Goal: Communication & Community: Answer question/provide support

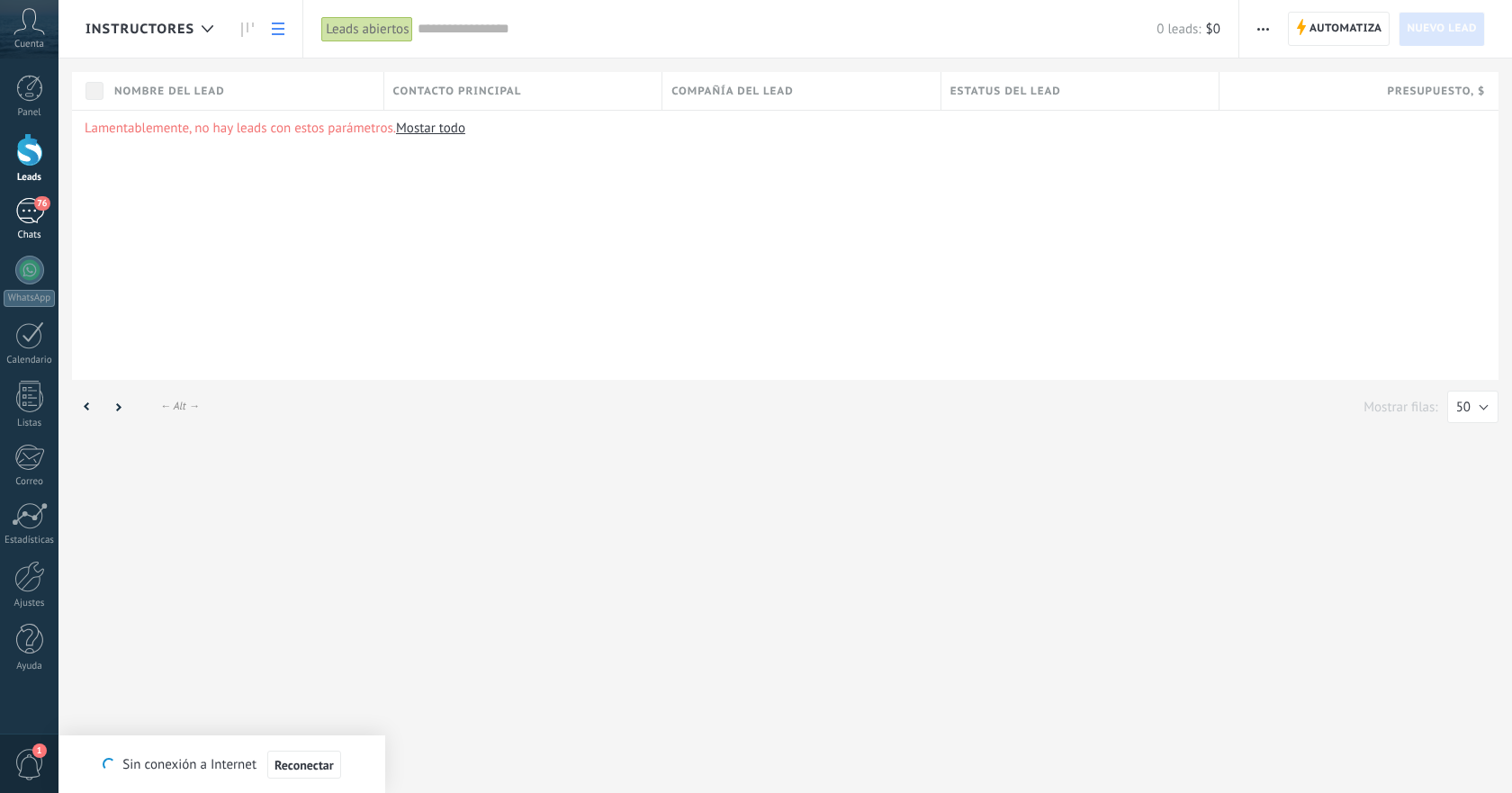
click at [37, 206] on span "76" at bounding box center [42, 203] width 15 height 14
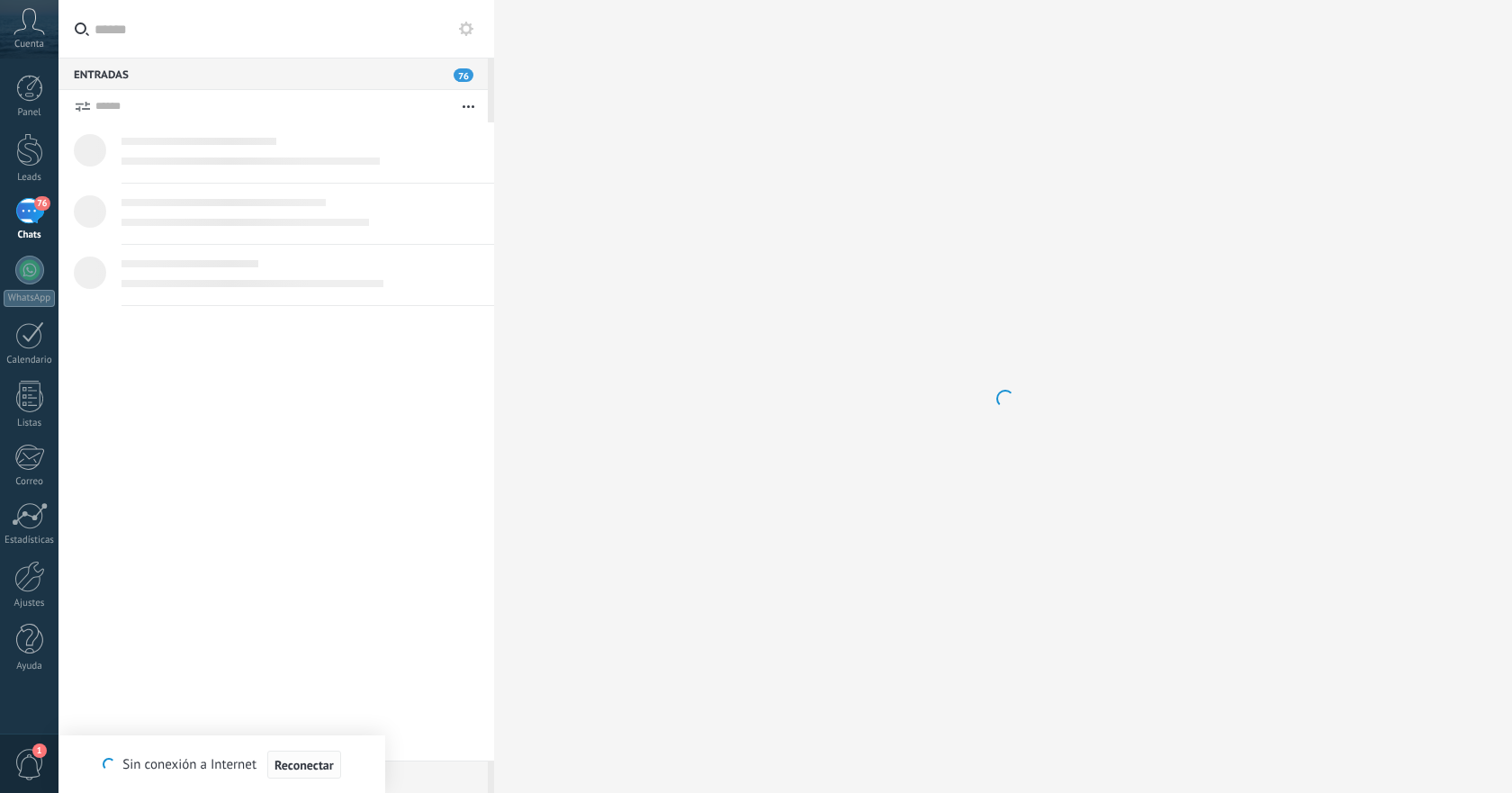
click at [293, 763] on span "Reconectar" at bounding box center [303, 764] width 59 height 12
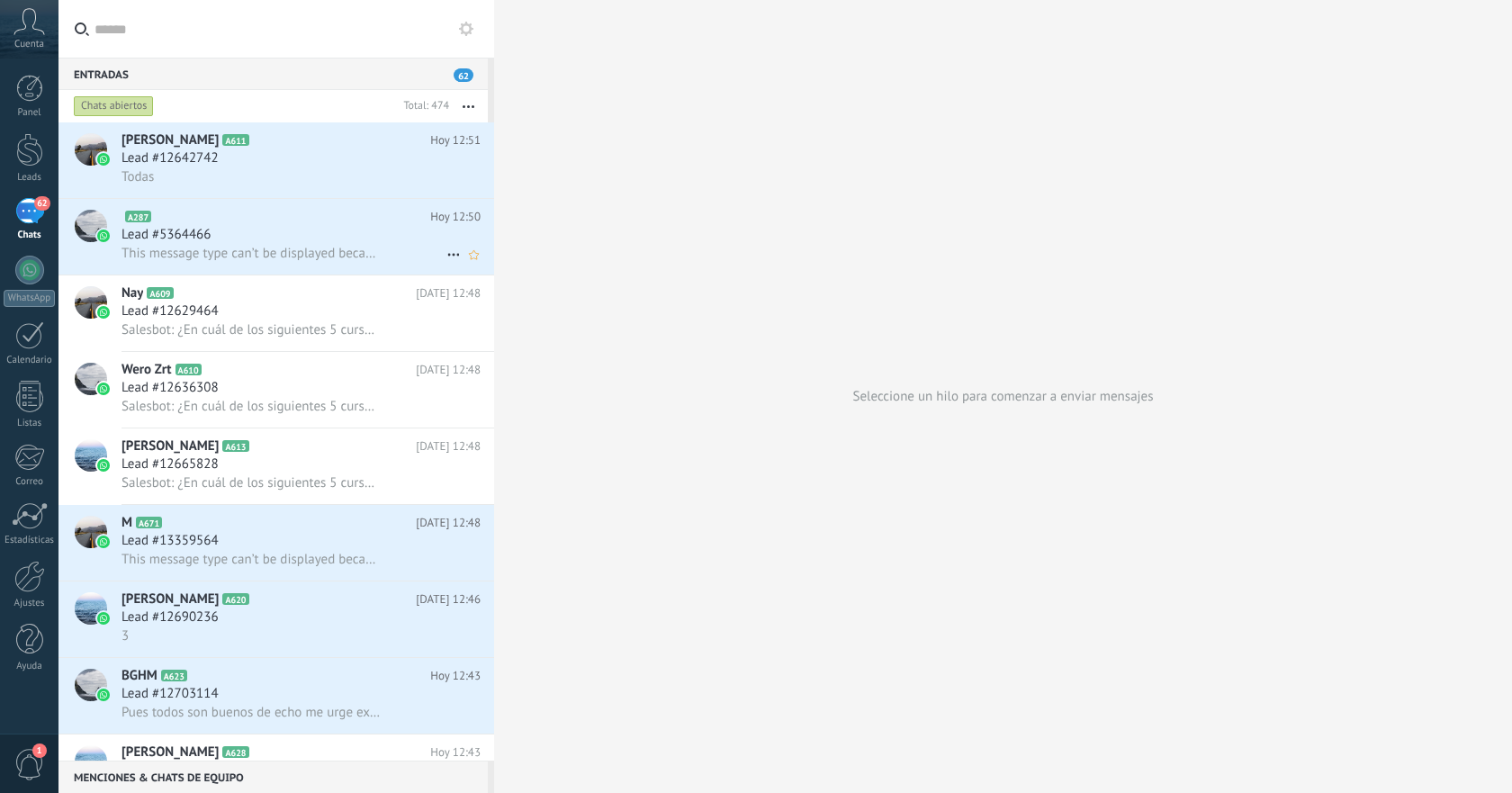
click at [300, 234] on div "Lead #5364466" at bounding box center [301, 234] width 360 height 18
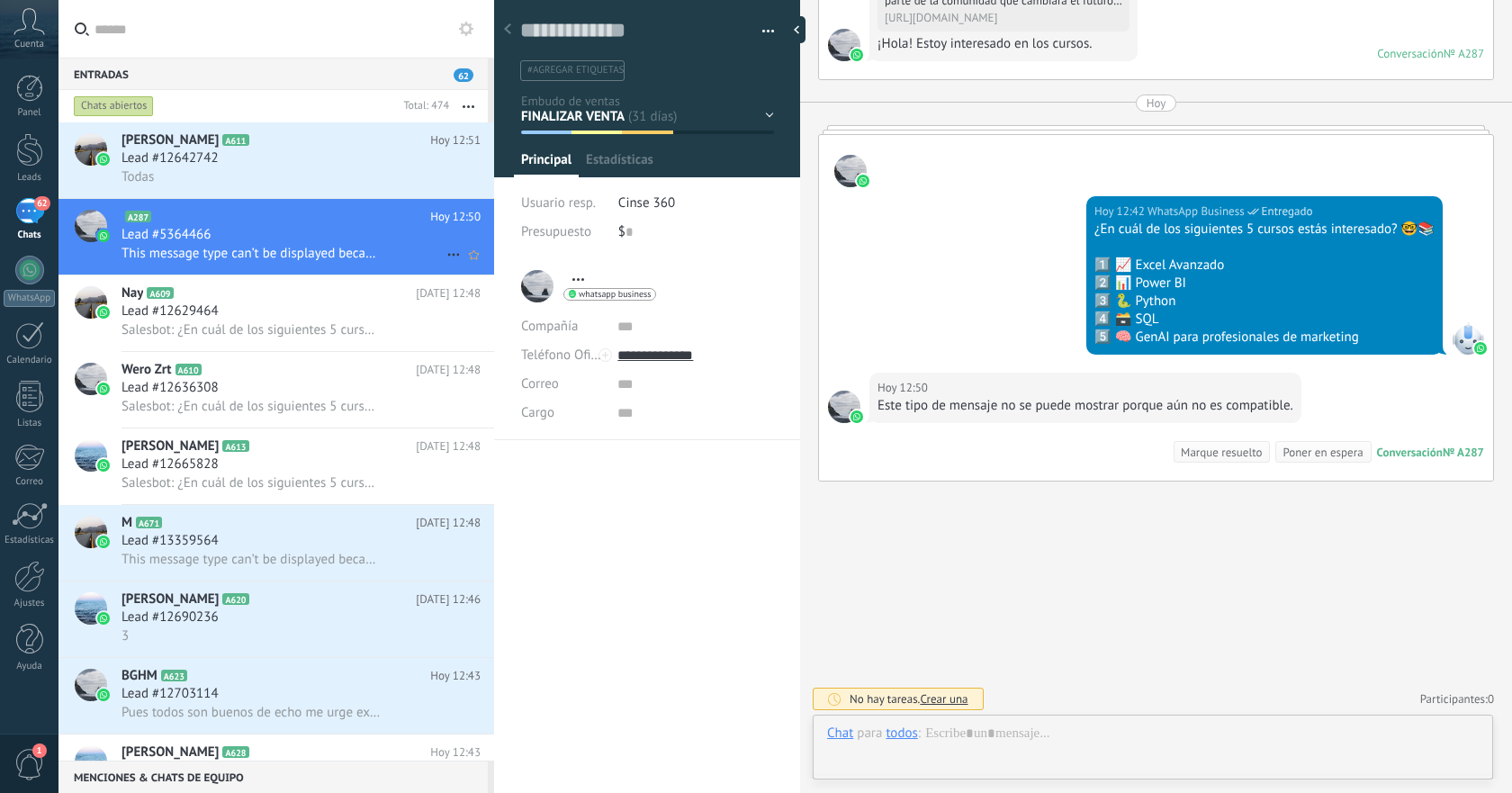
scroll to position [27, 0]
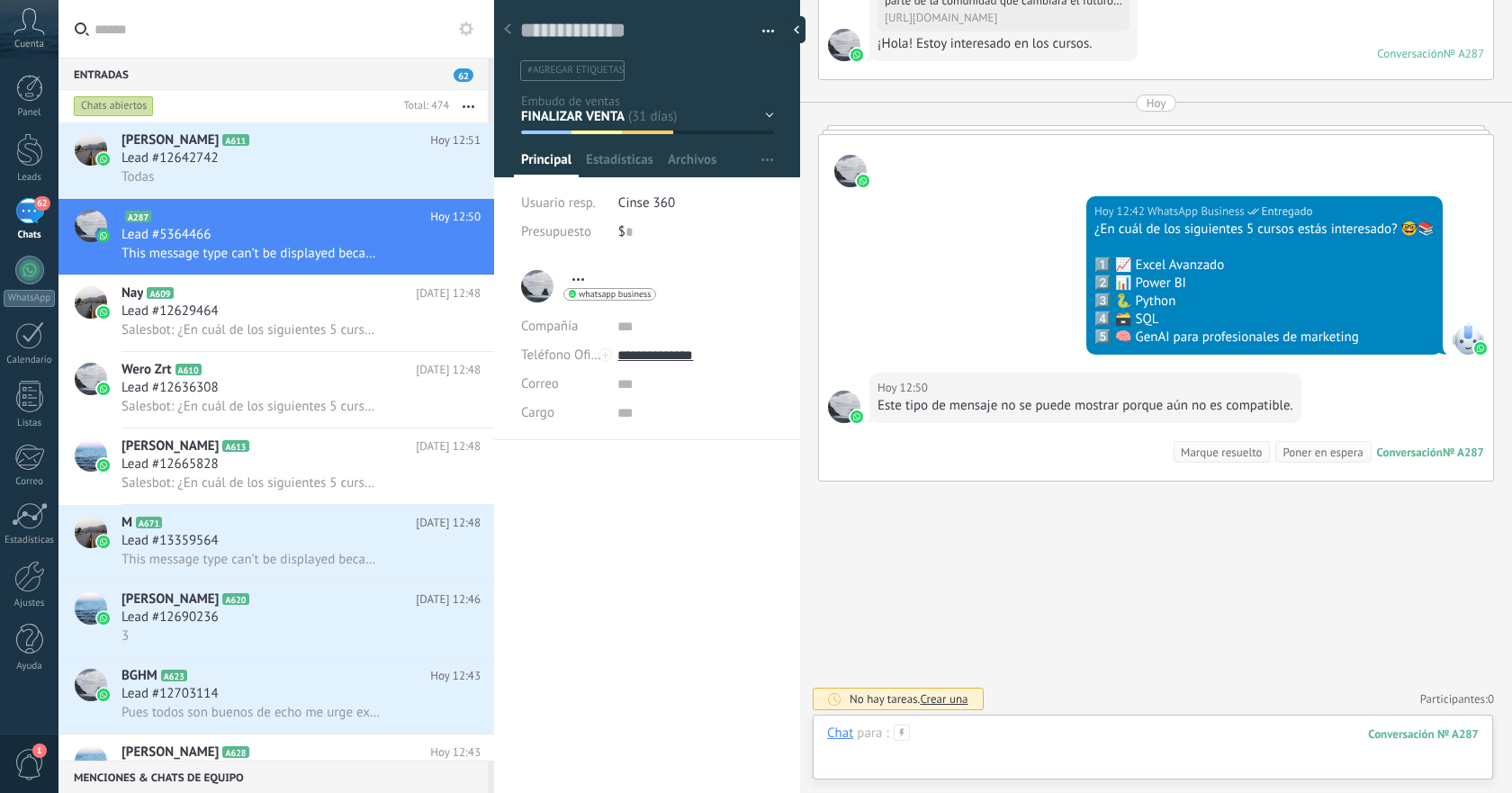
click at [1116, 741] on div at bounding box center [1153, 752] width 652 height 54
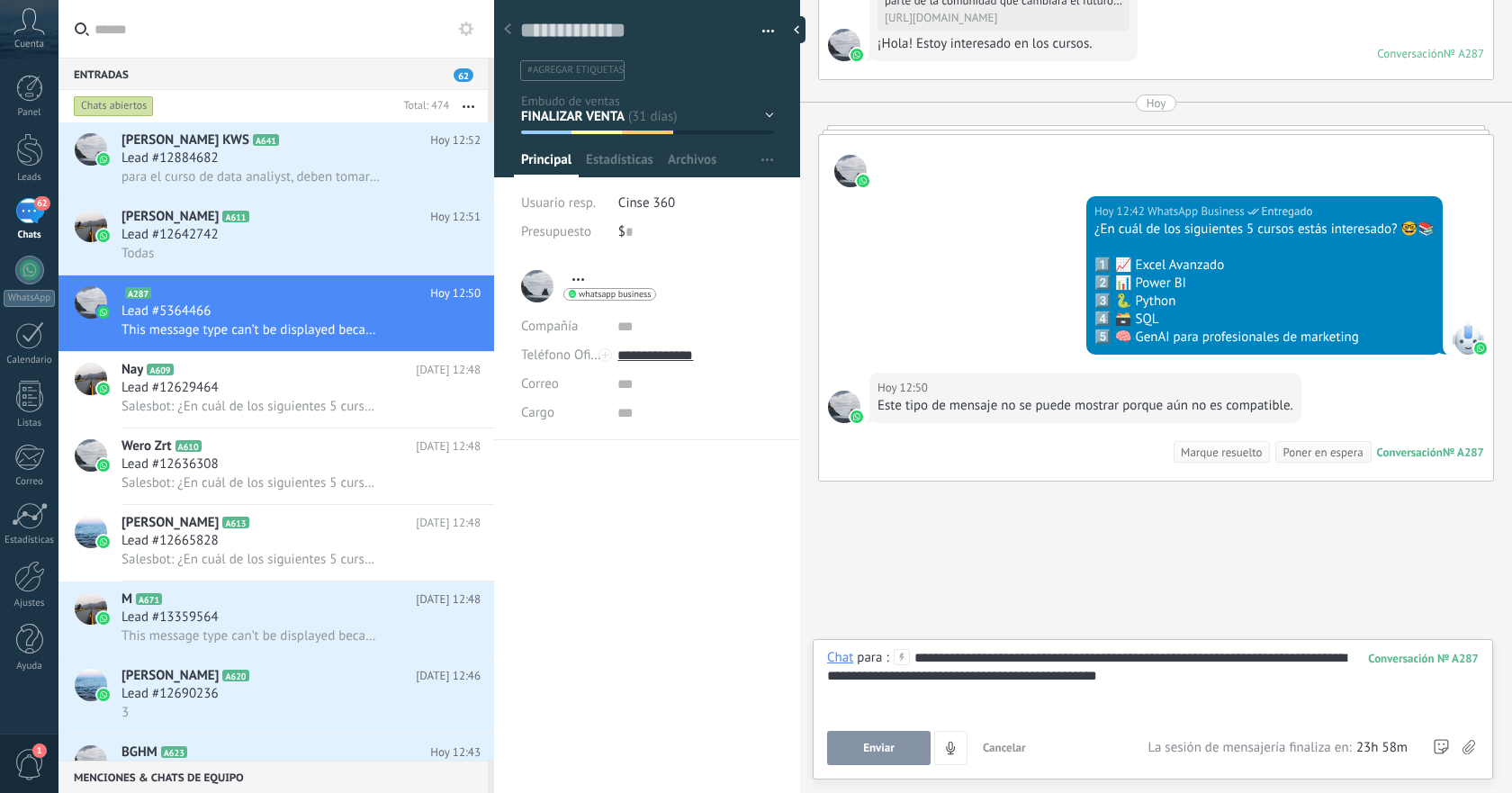
click at [896, 750] on button "Enviar" at bounding box center [879, 748] width 104 height 35
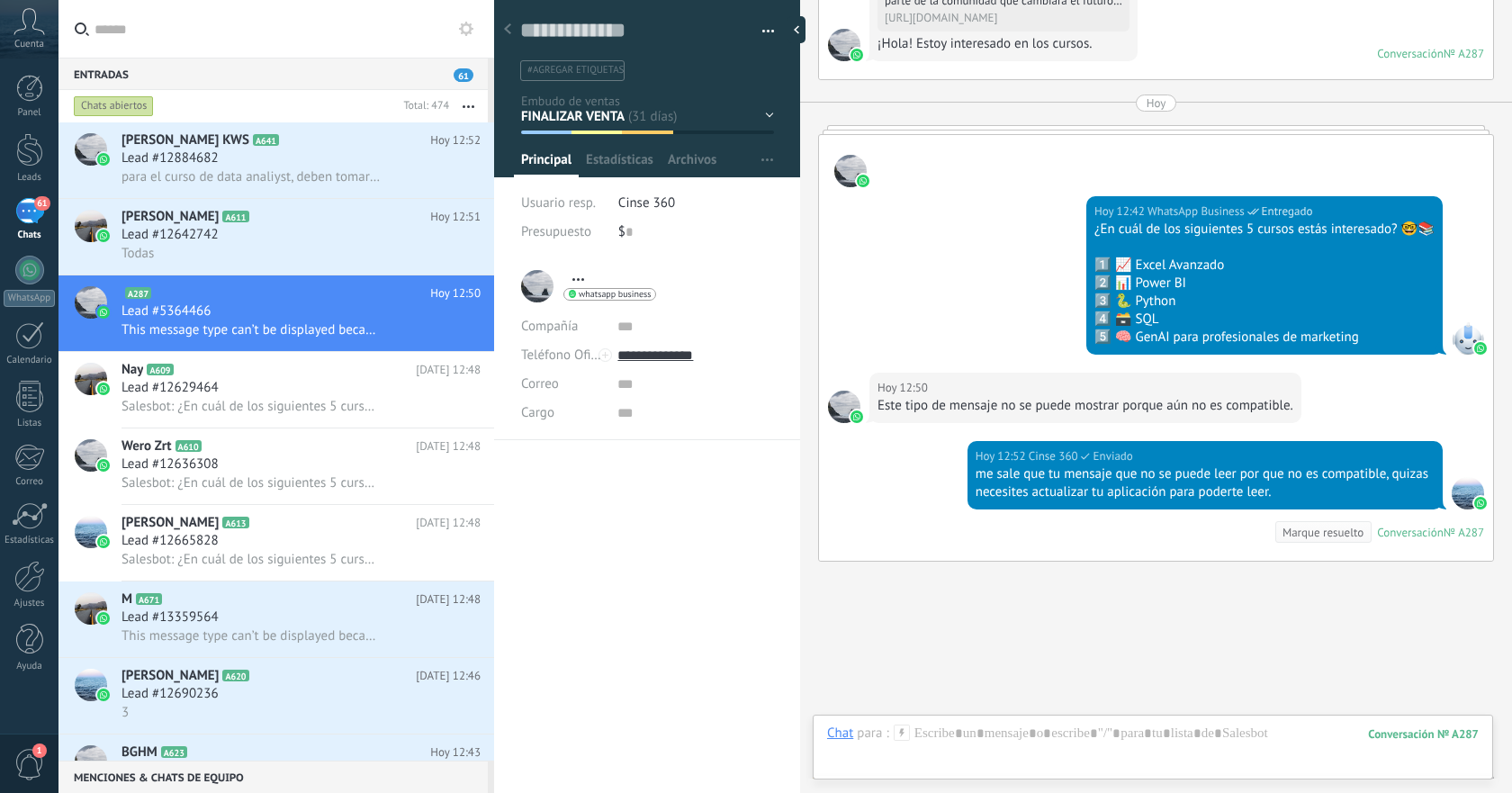
scroll to position [2234, 0]
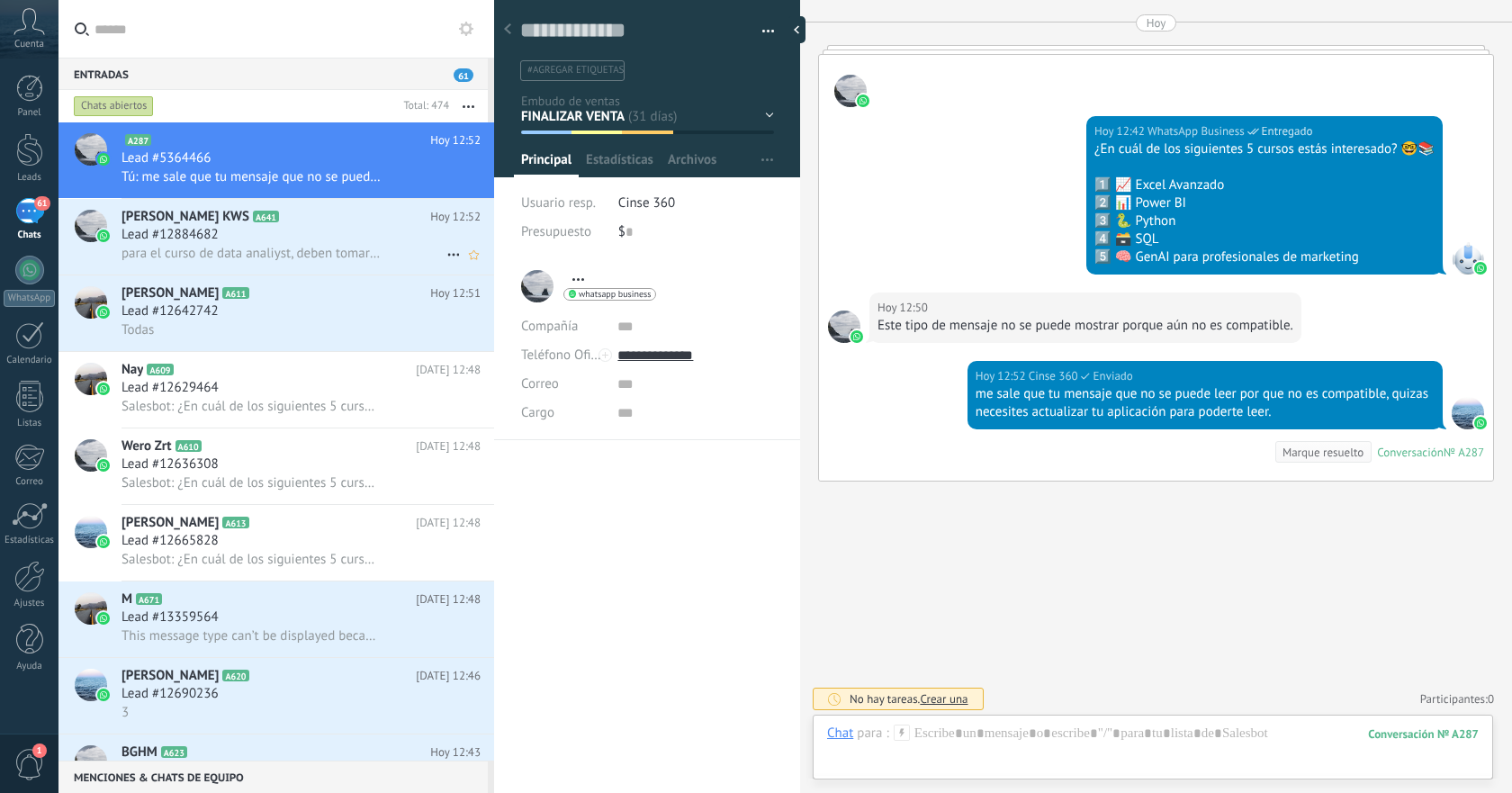
click at [340, 245] on div "para el curso de data analiyst, deben tomarse todos los cursos???" at bounding box center [301, 254] width 360 height 19
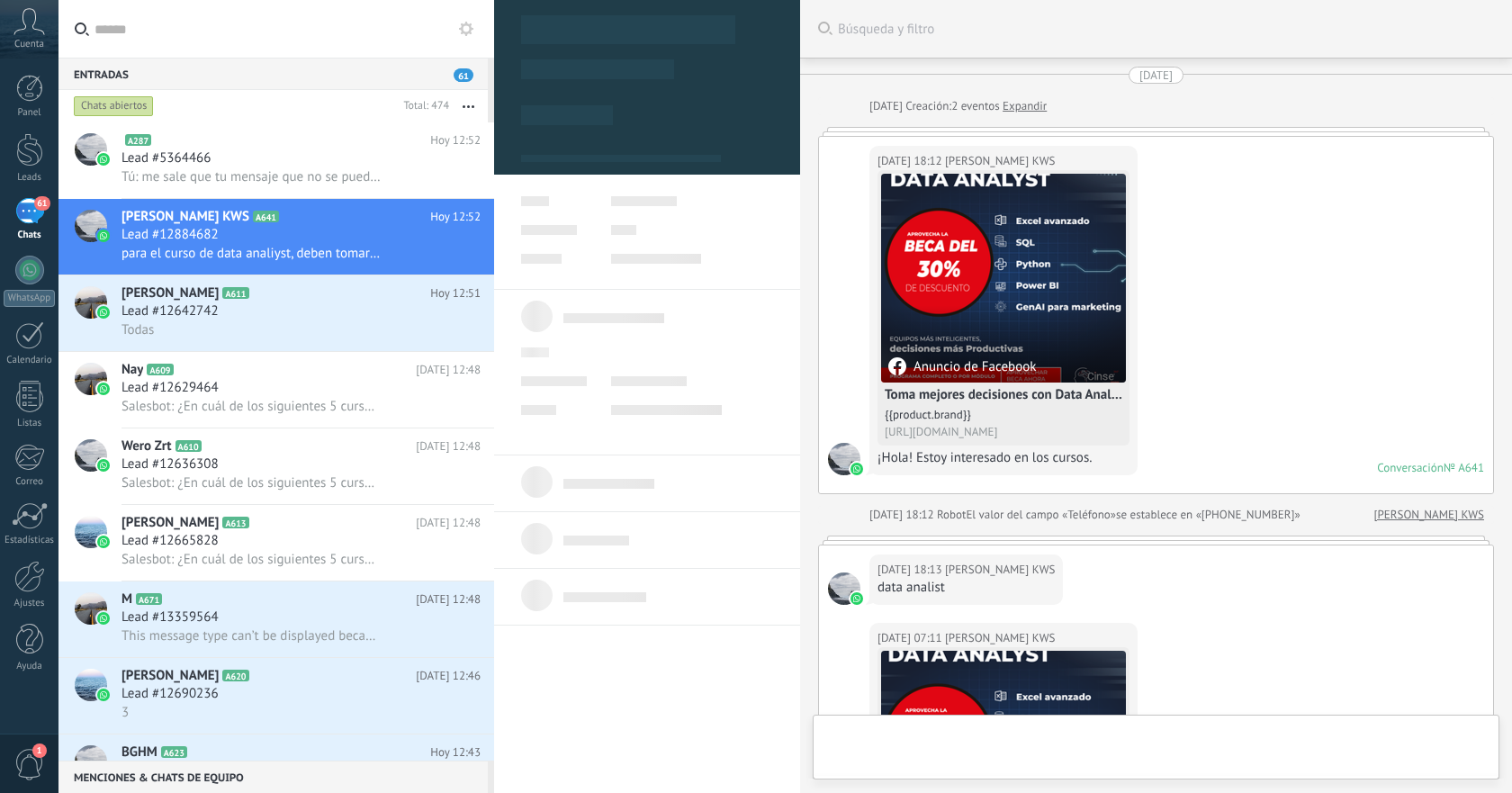
type textarea "**********"
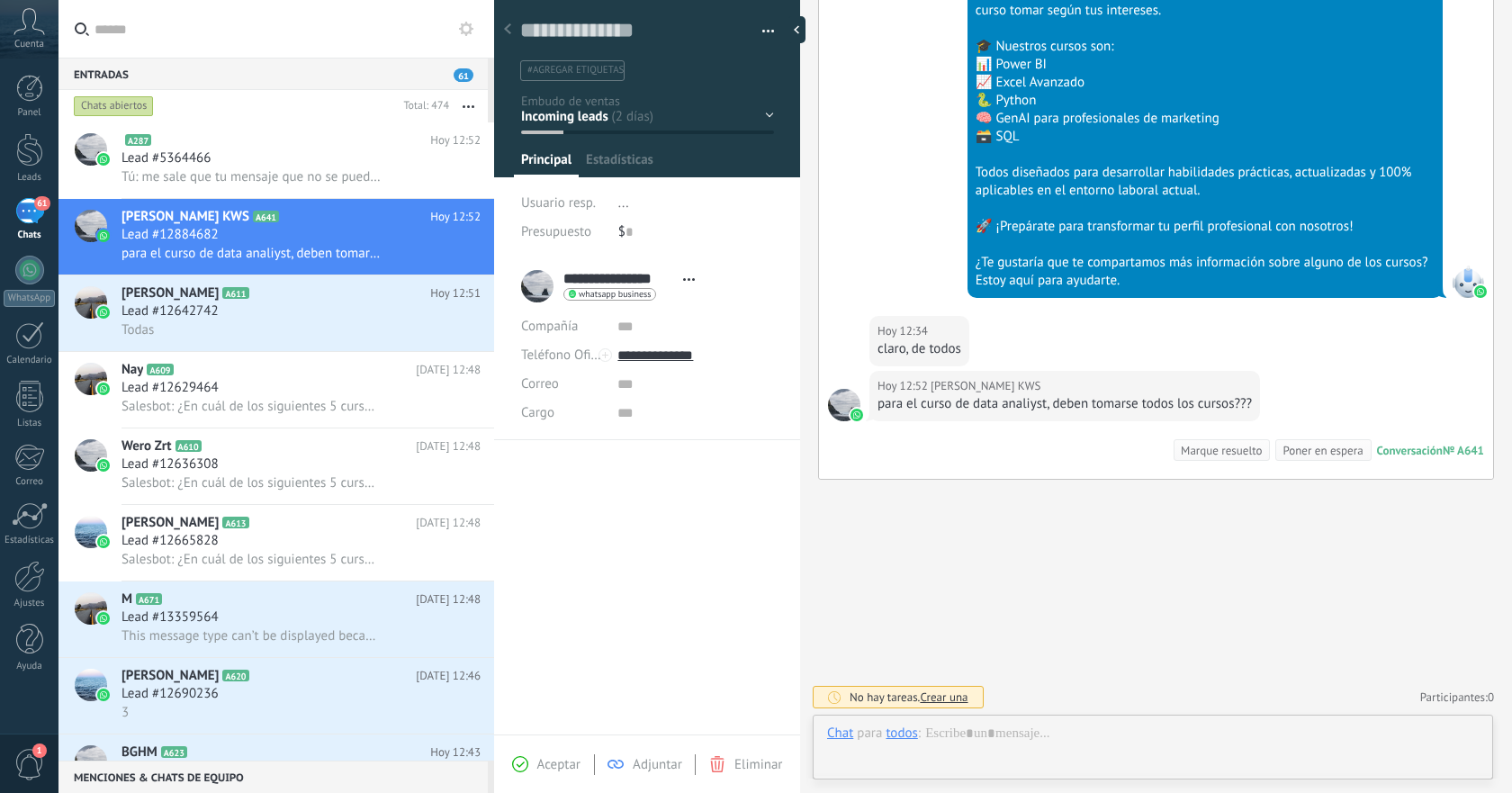
scroll to position [27, 0]
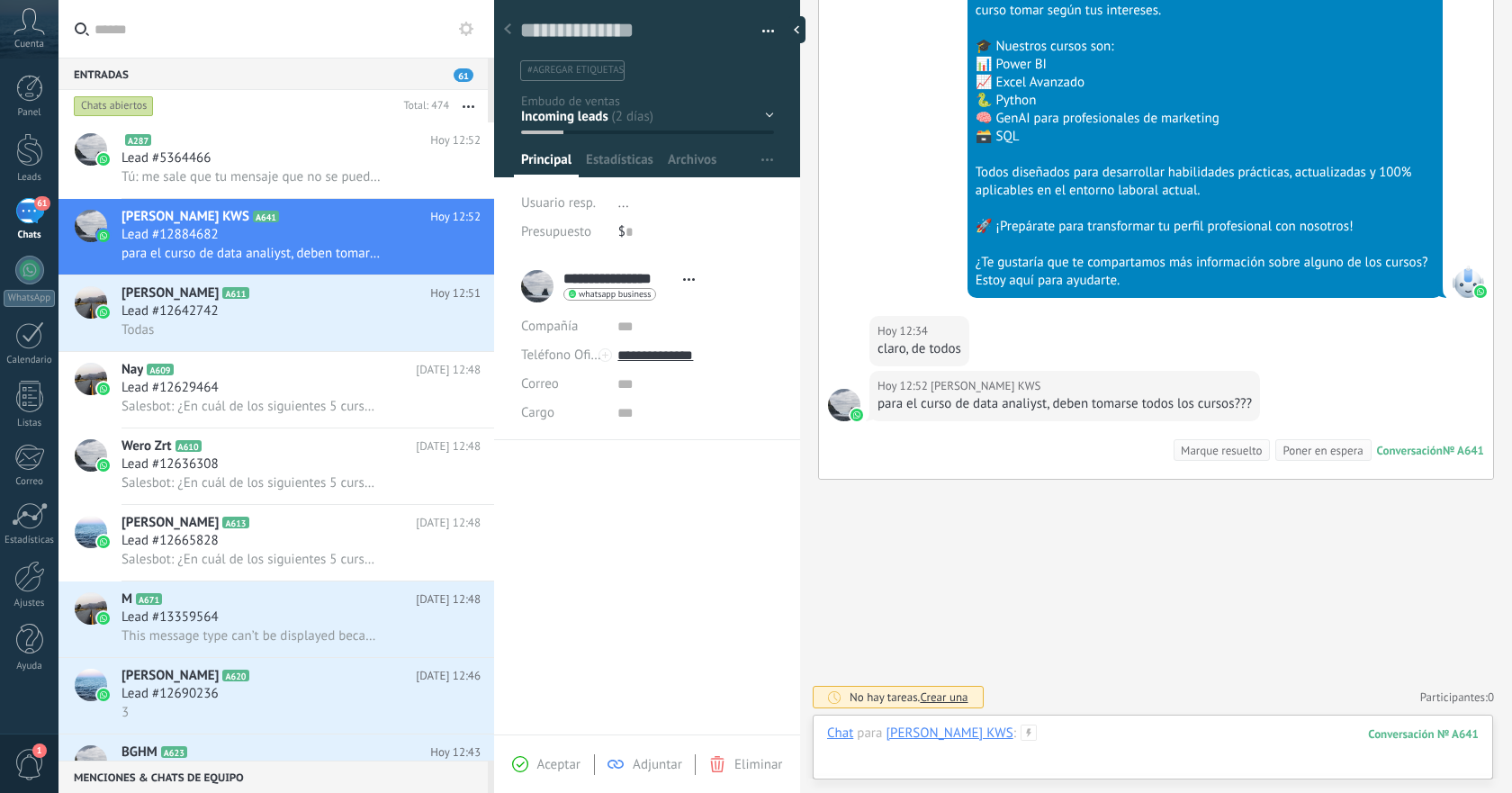
click at [1115, 731] on div at bounding box center [1153, 752] width 652 height 54
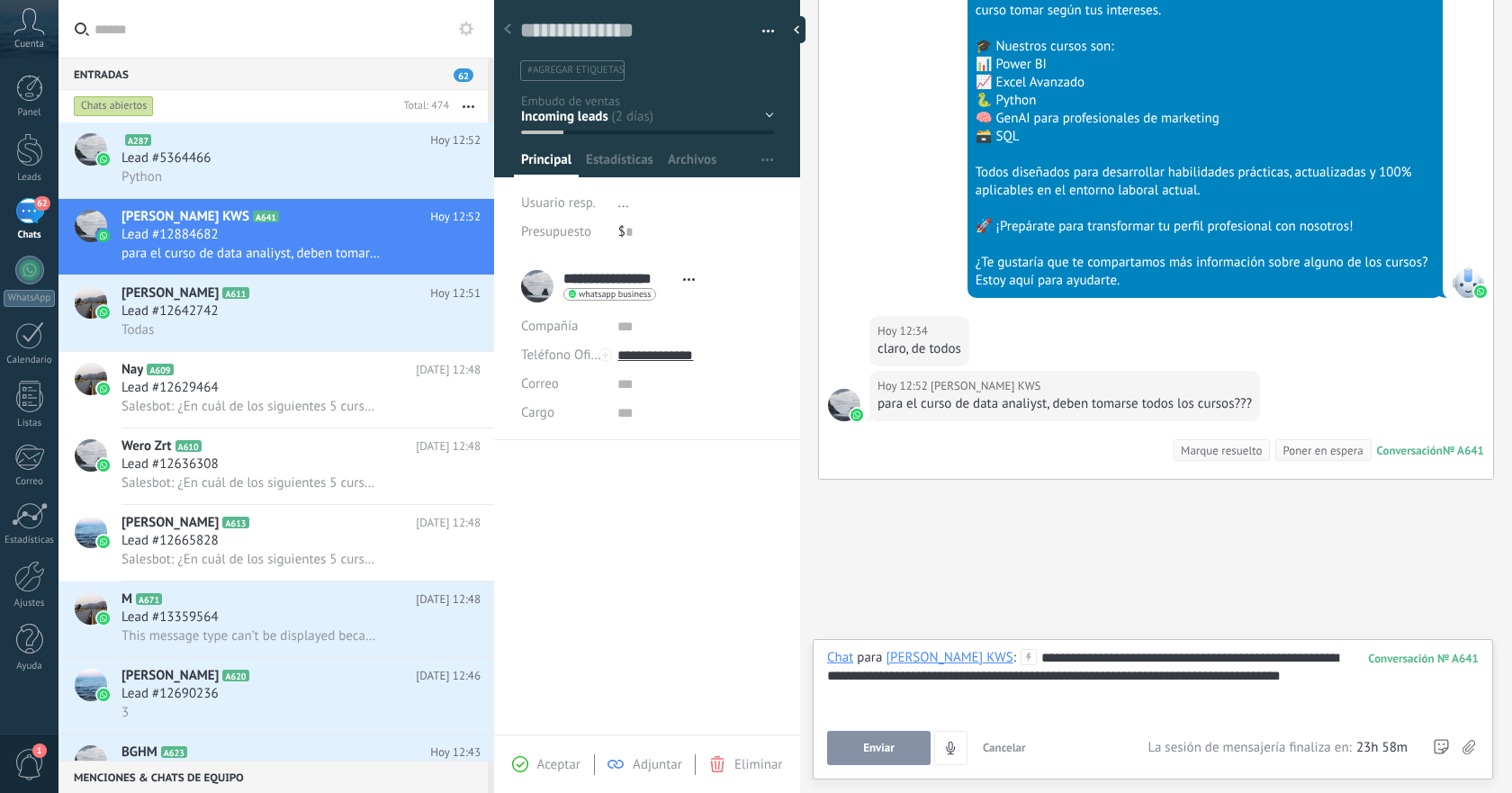
click at [906, 746] on button "Enviar" at bounding box center [879, 748] width 104 height 35
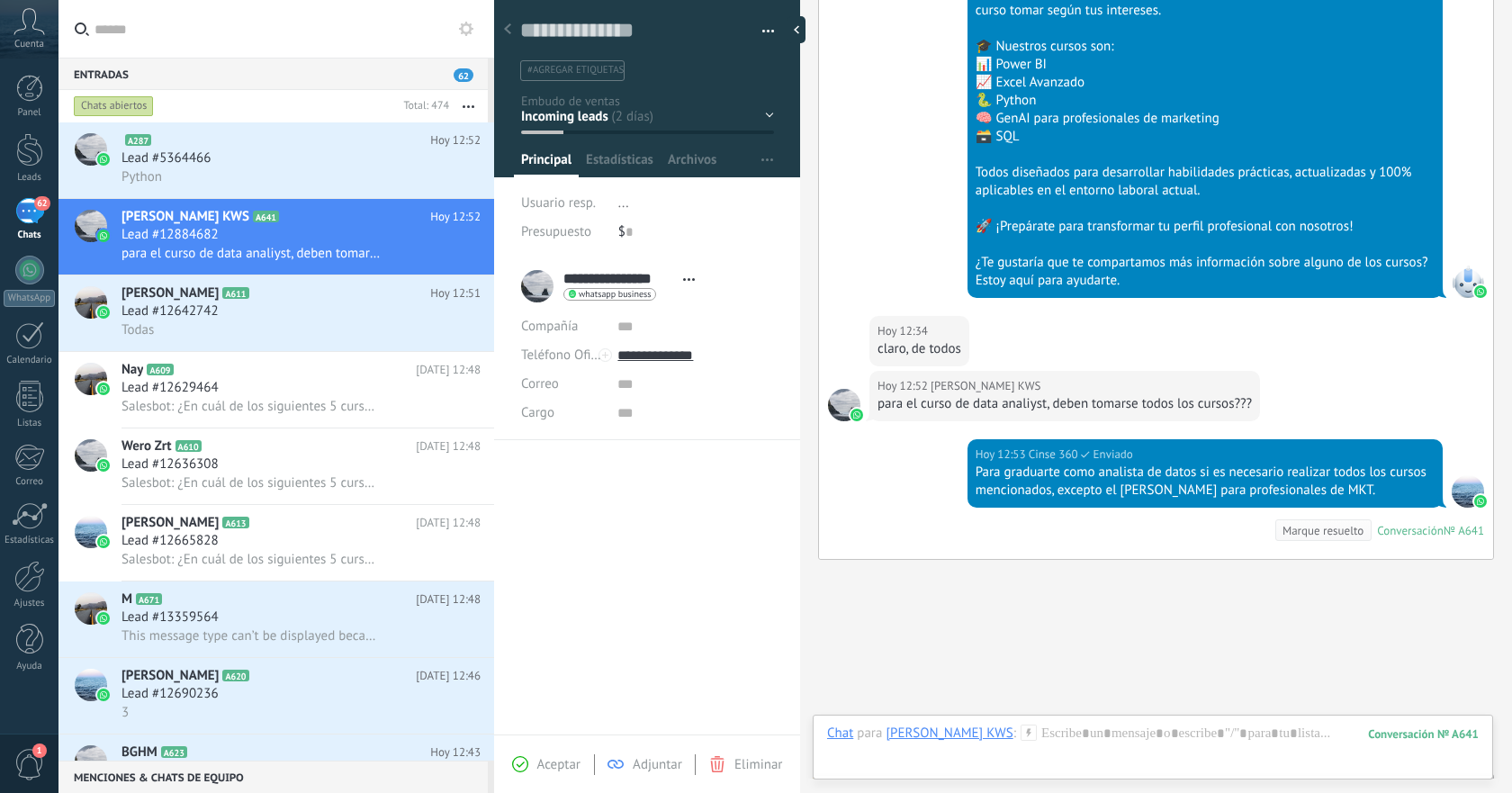
scroll to position [1661, 0]
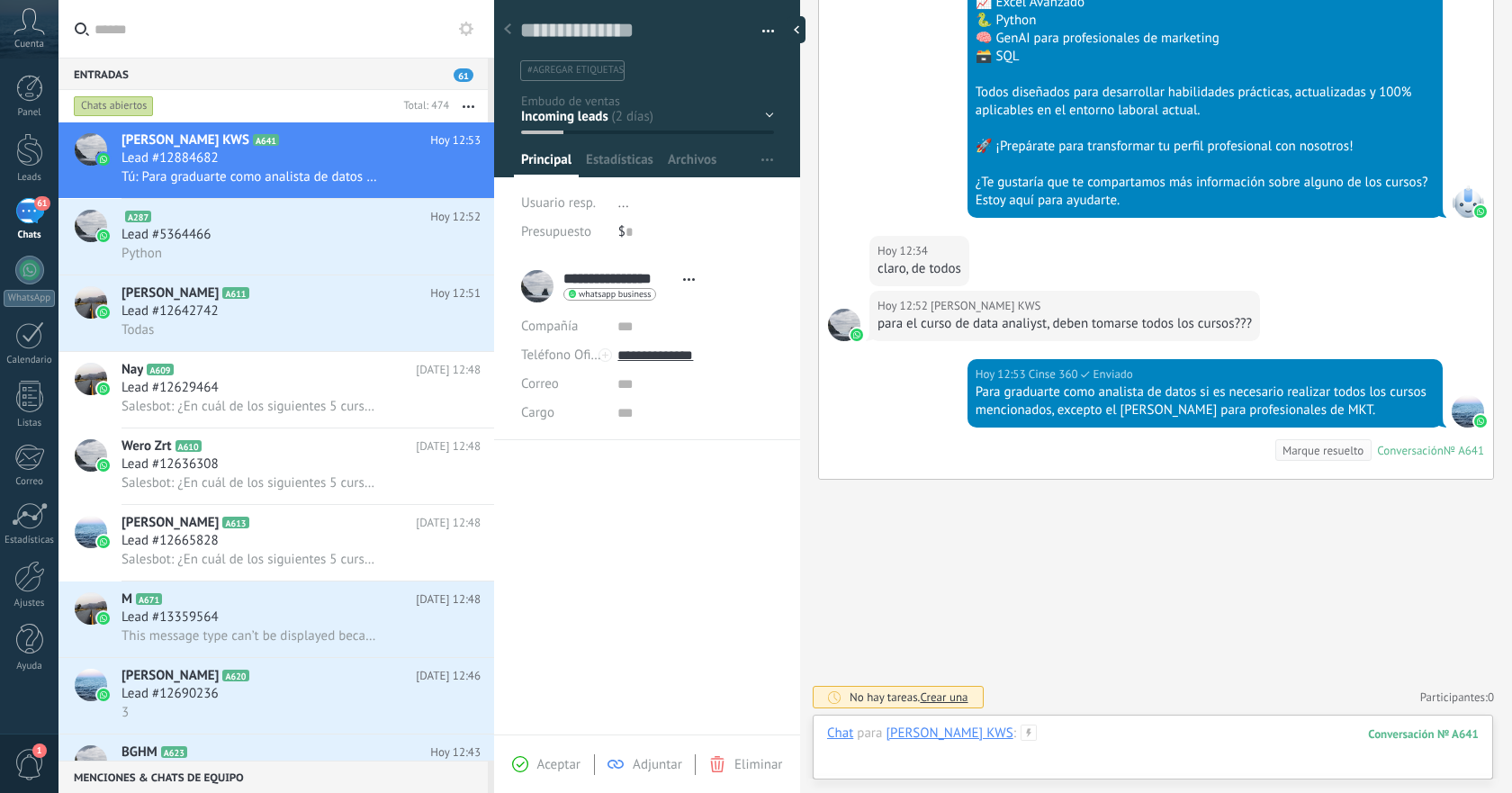
click at [1127, 736] on div at bounding box center [1153, 752] width 652 height 54
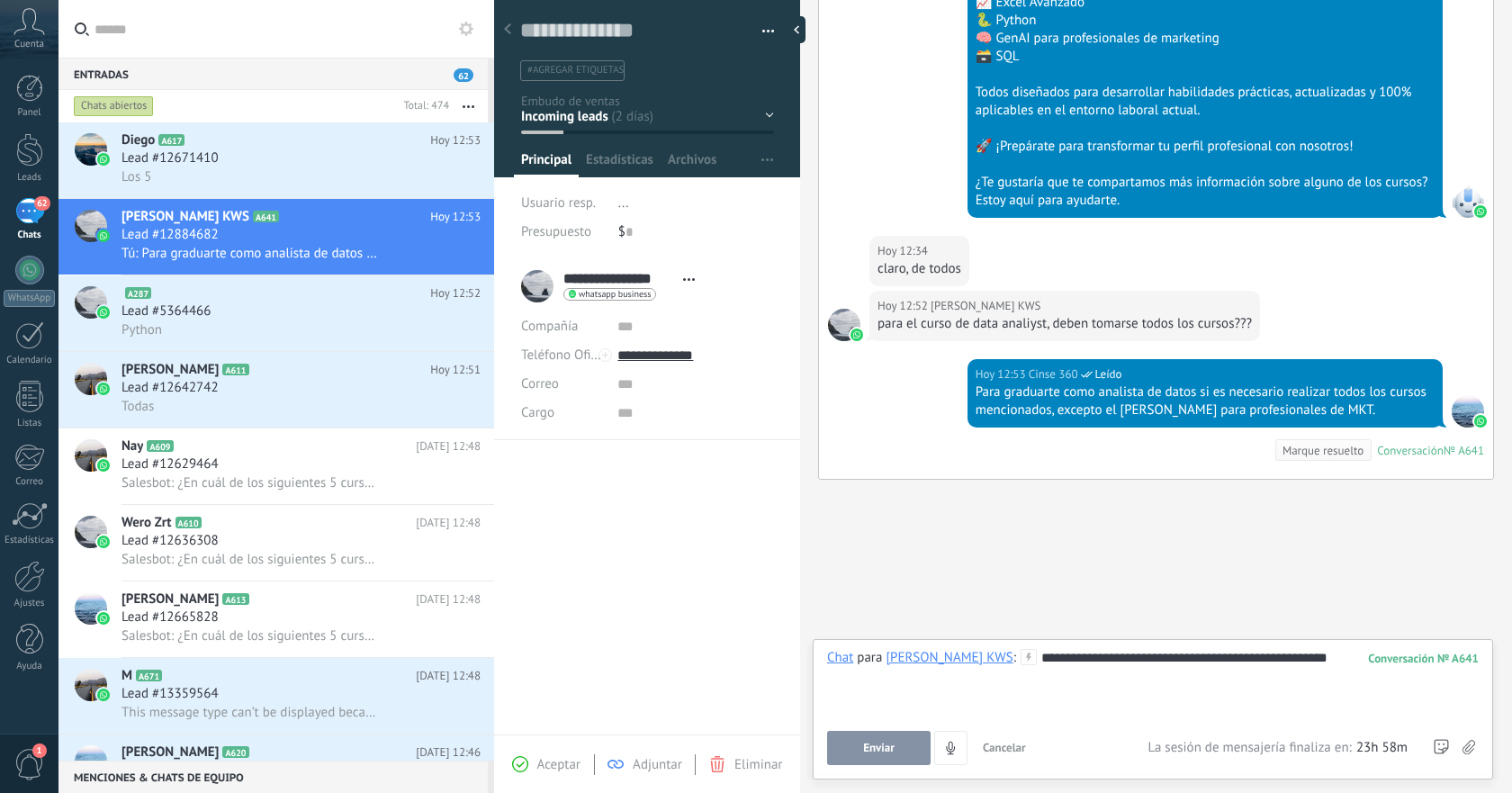
click at [899, 756] on button "Enviar" at bounding box center [879, 748] width 104 height 35
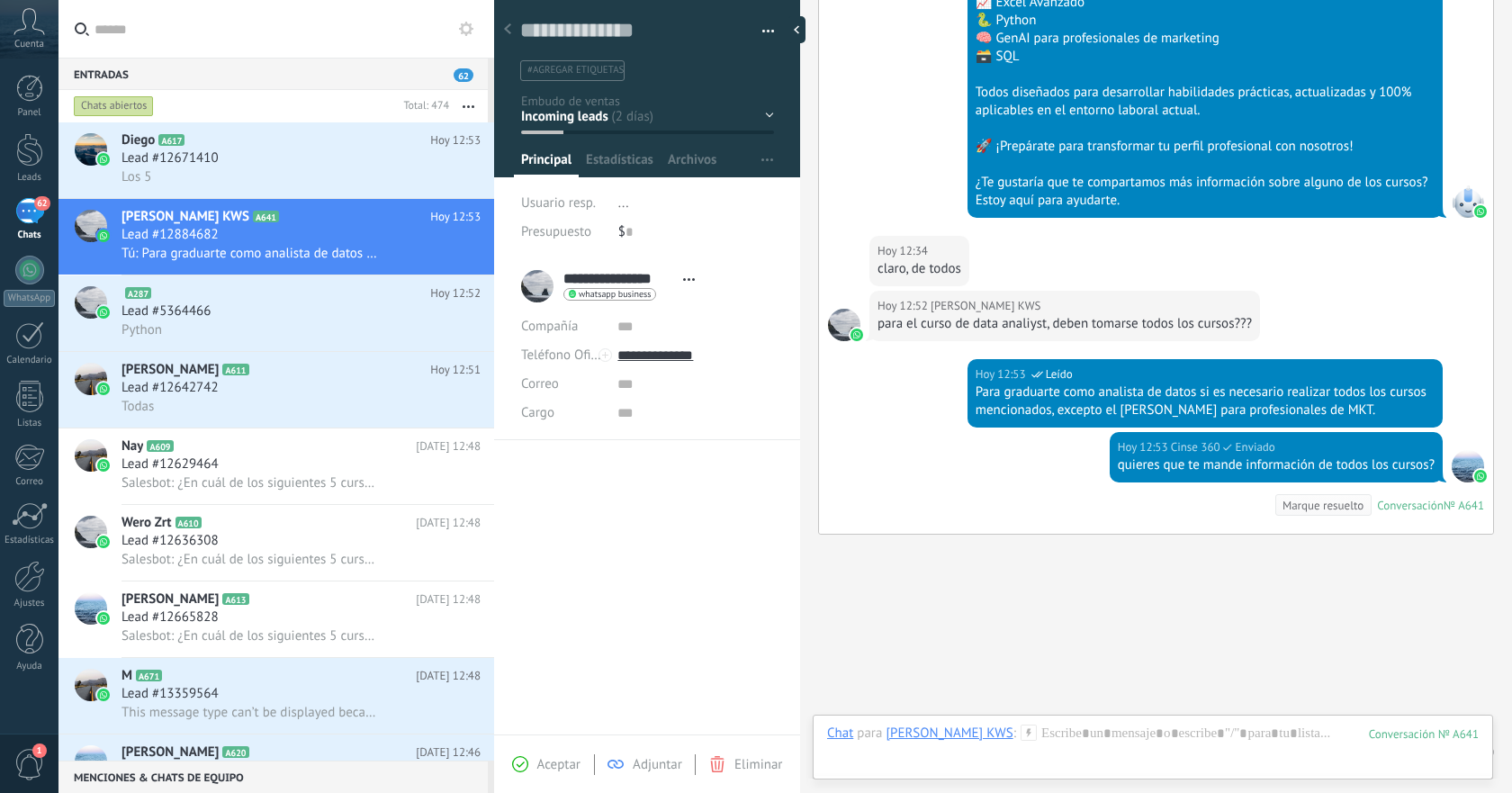
scroll to position [1715, 0]
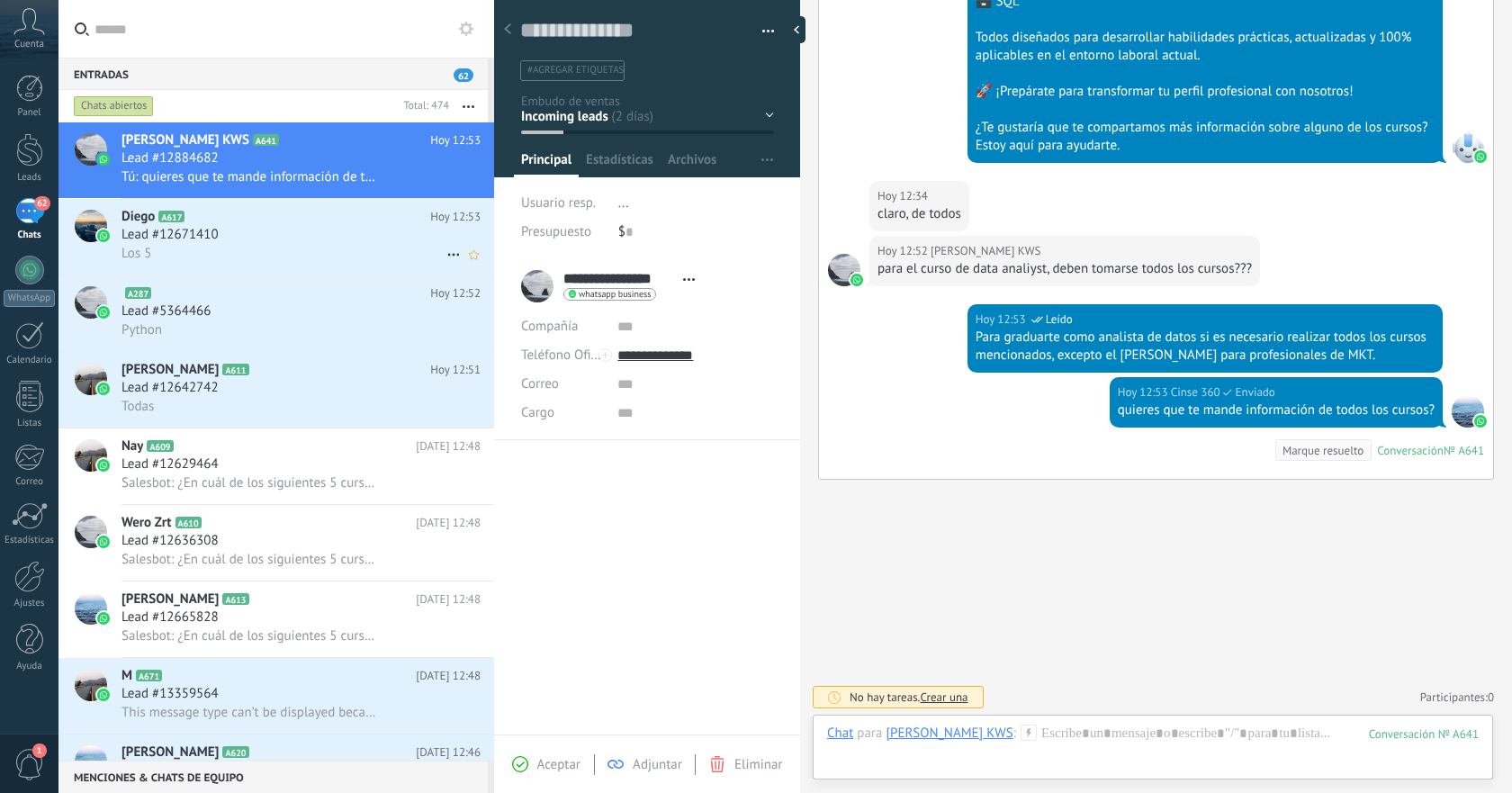
click at [285, 242] on div "Lead #12671410" at bounding box center [301, 234] width 360 height 18
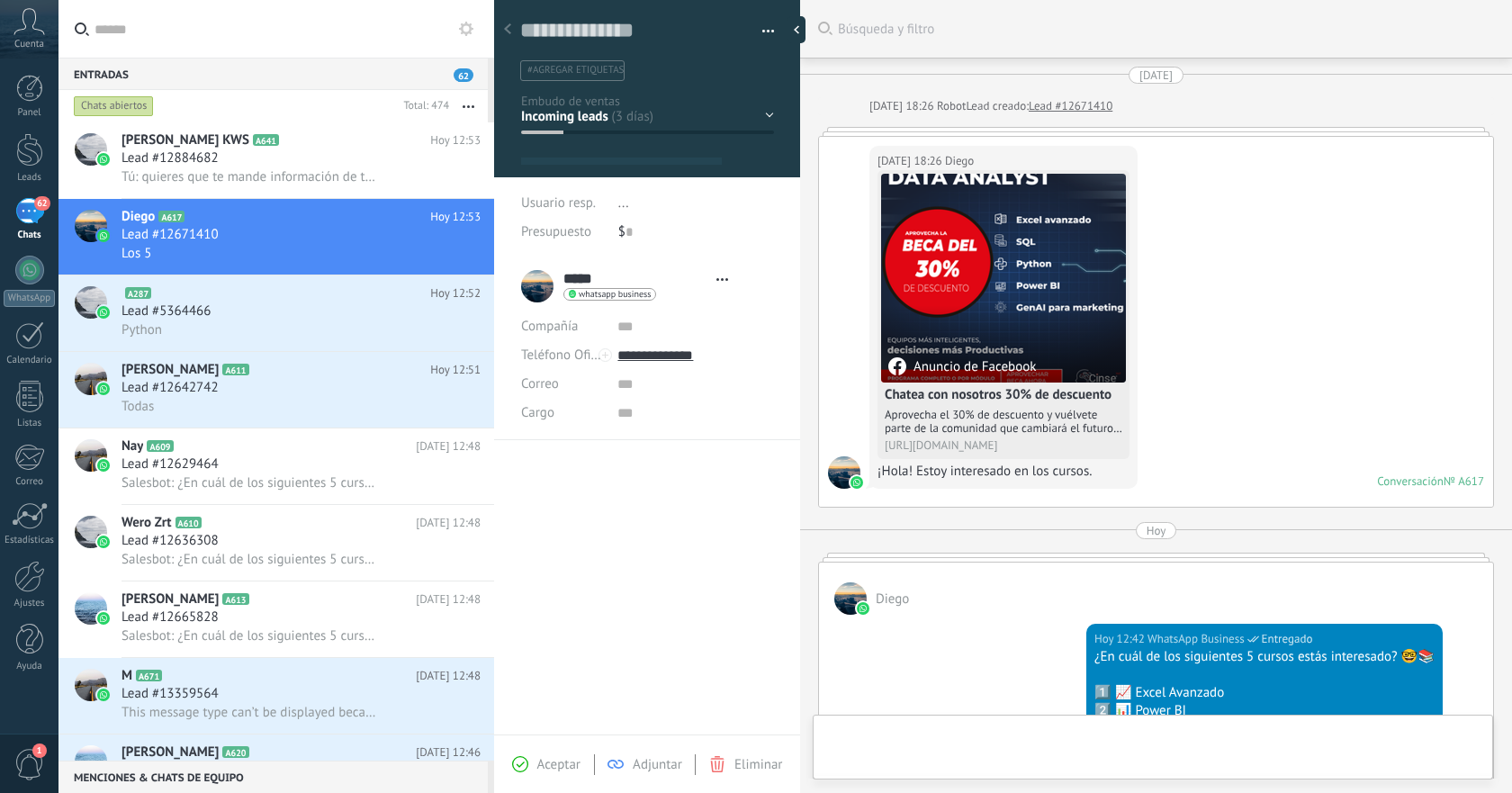
type textarea "**********"
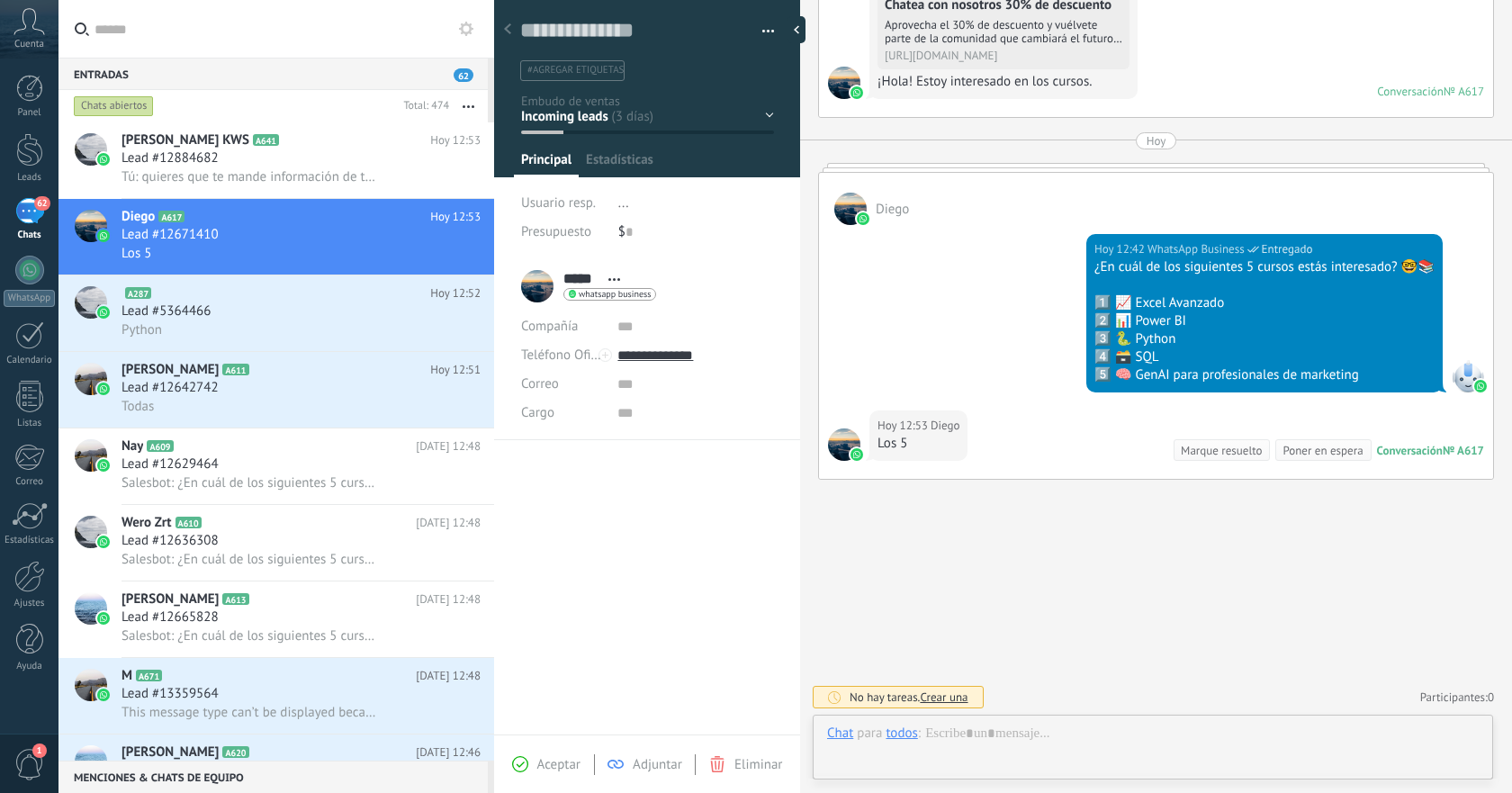
scroll to position [27, 0]
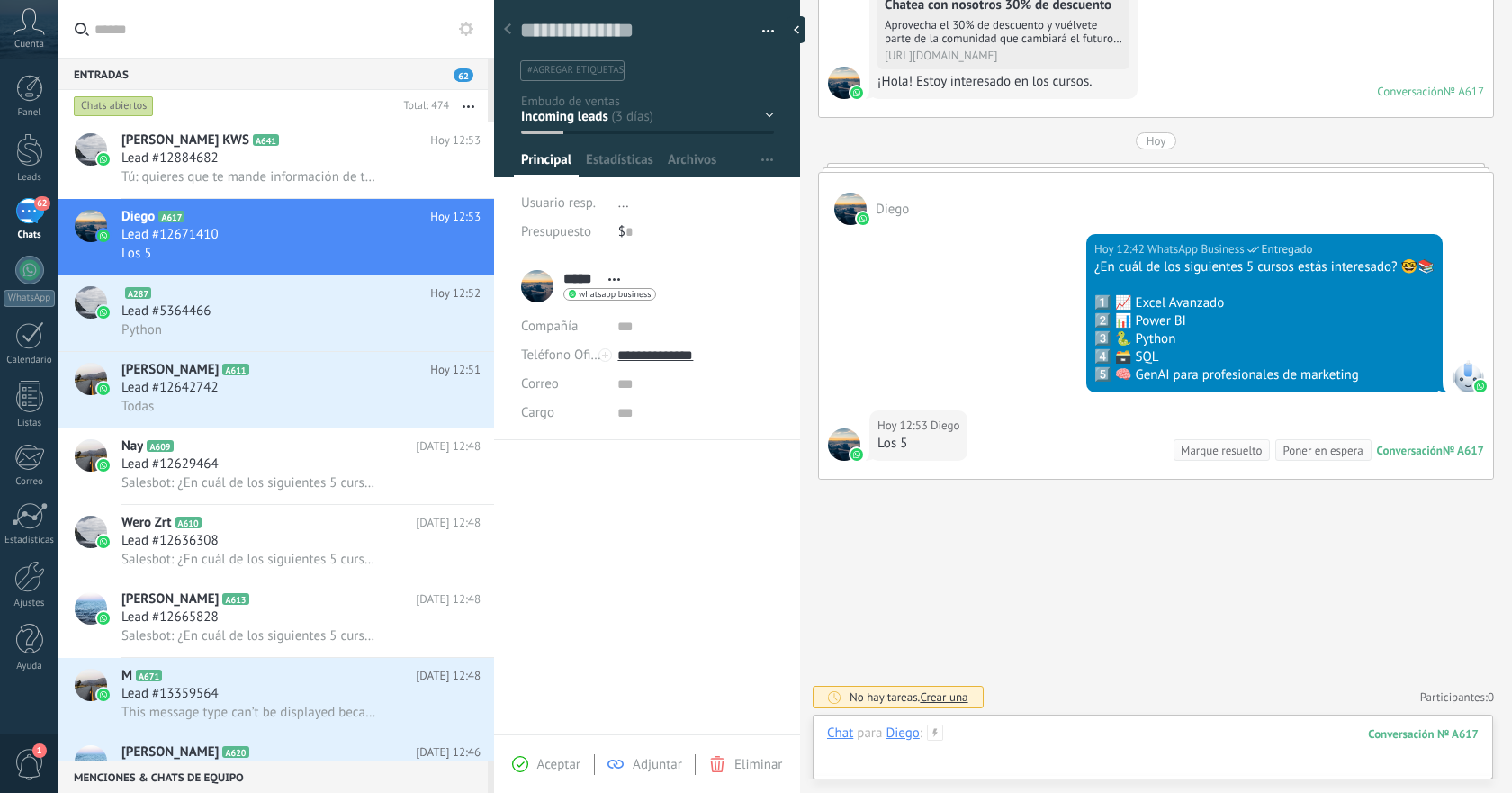
click at [1016, 730] on div at bounding box center [1153, 752] width 652 height 54
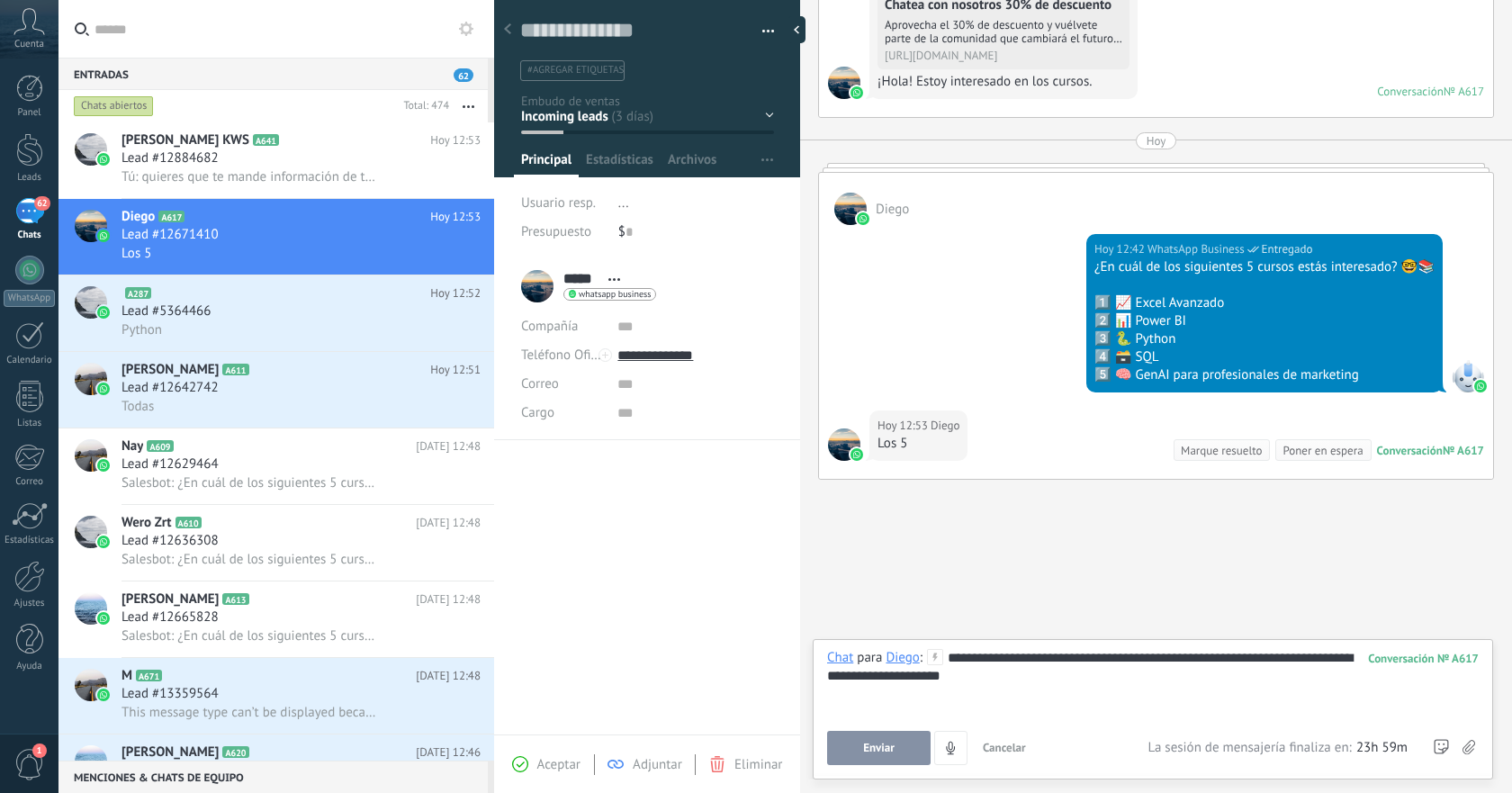
click at [847, 756] on button "Enviar" at bounding box center [879, 748] width 104 height 35
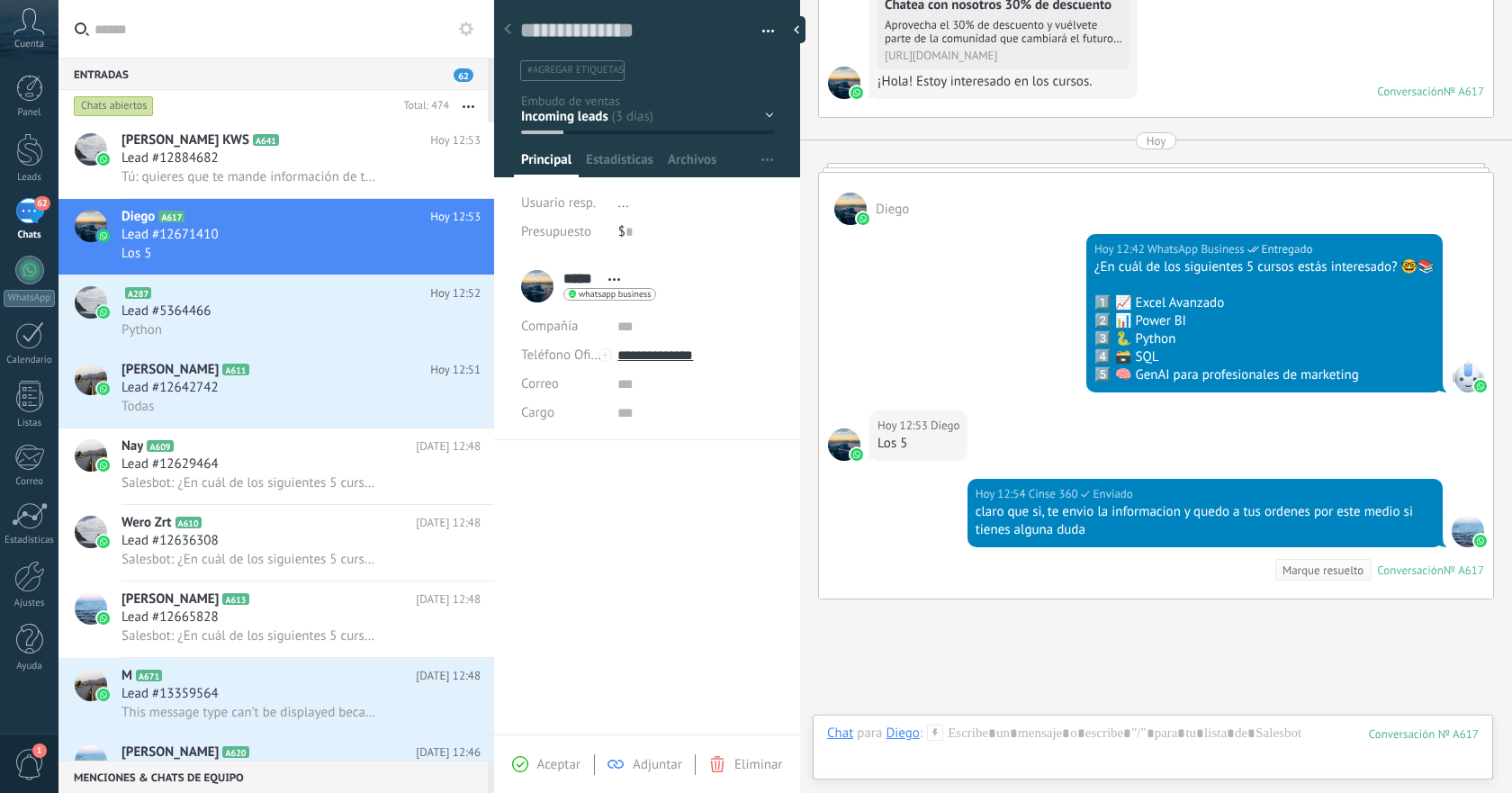
scroll to position [509, 0]
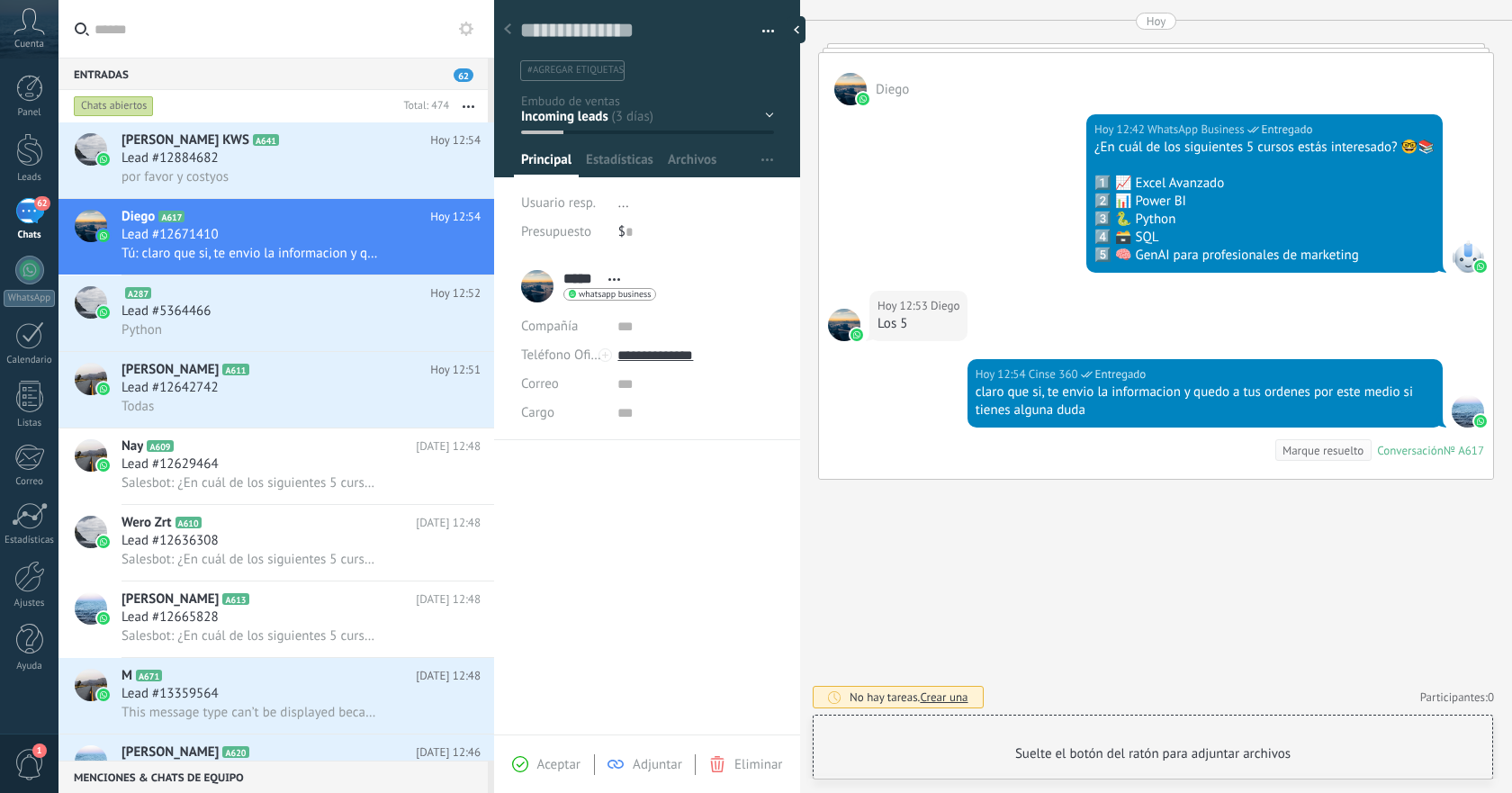
click at [1085, 732] on div "Chat para [PERSON_NAME] : 617" at bounding box center [1153, 752] width 652 height 54
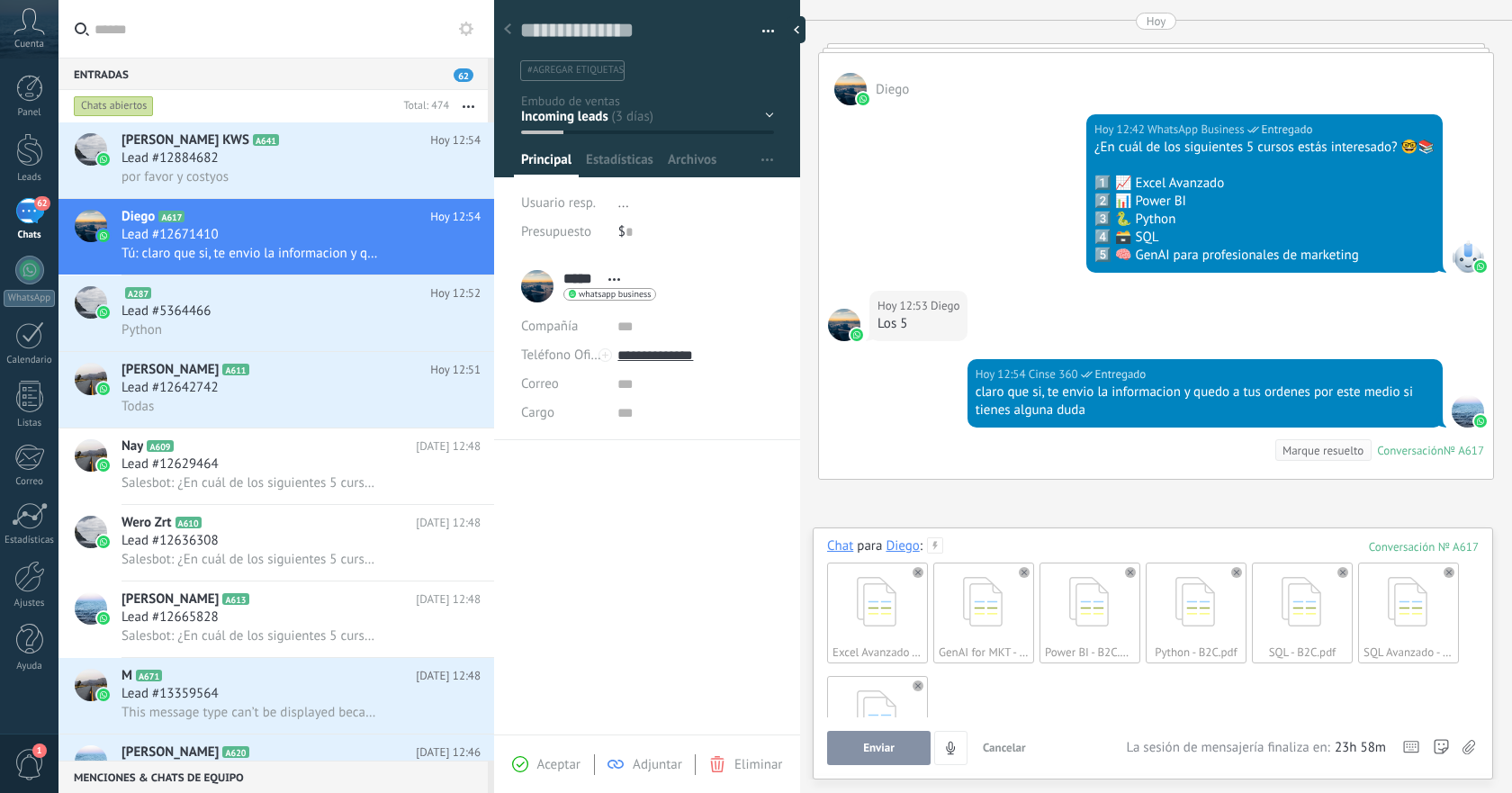
click at [897, 742] on button "Enviar" at bounding box center [879, 748] width 104 height 35
click at [687, 168] on span "Archivos" at bounding box center [692, 165] width 49 height 26
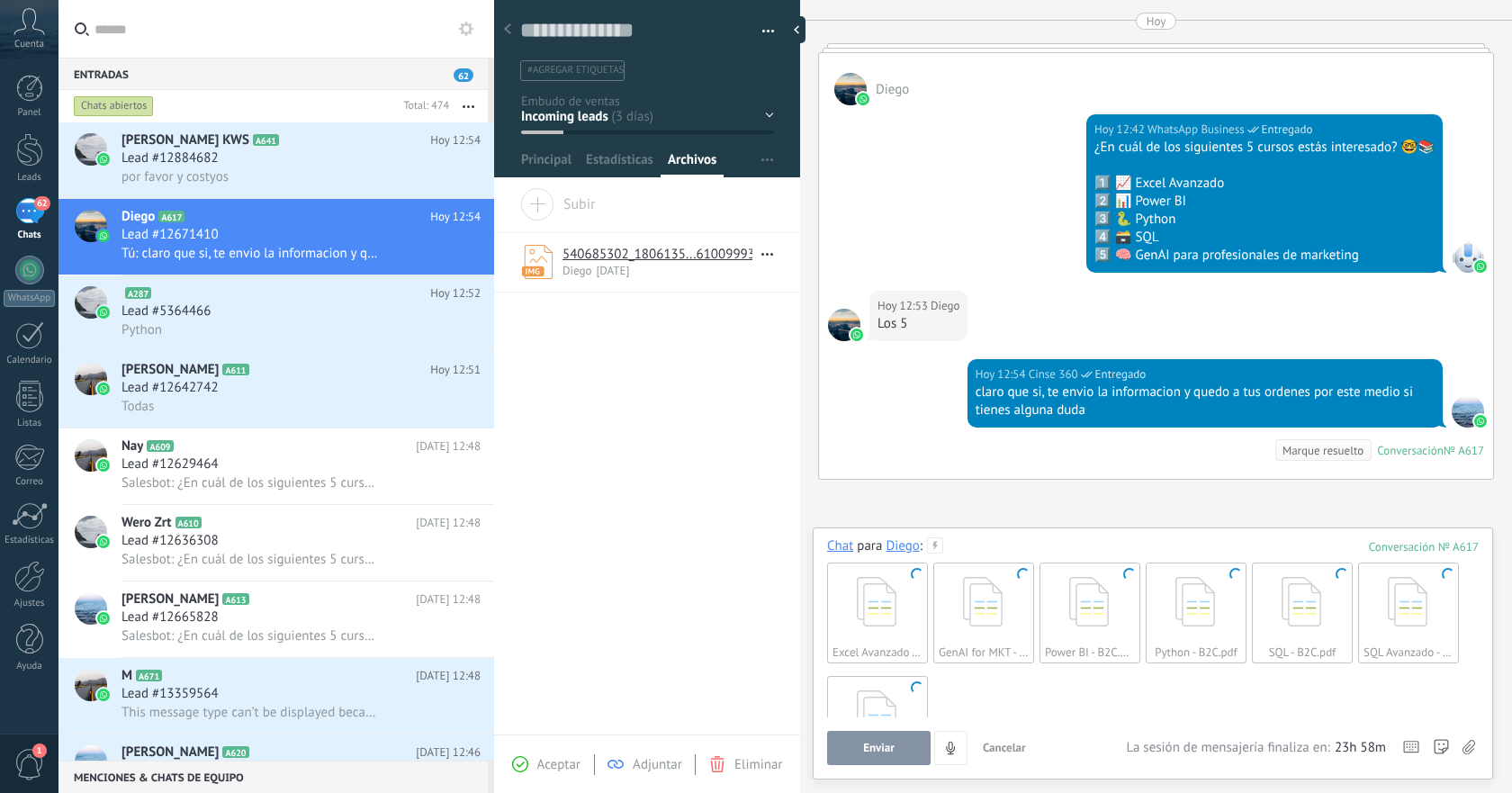
click at [542, 210] on span "Subir" at bounding box center [558, 200] width 76 height 25
click at [0, 0] on input "Subir" at bounding box center [0, 0] width 0 height 0
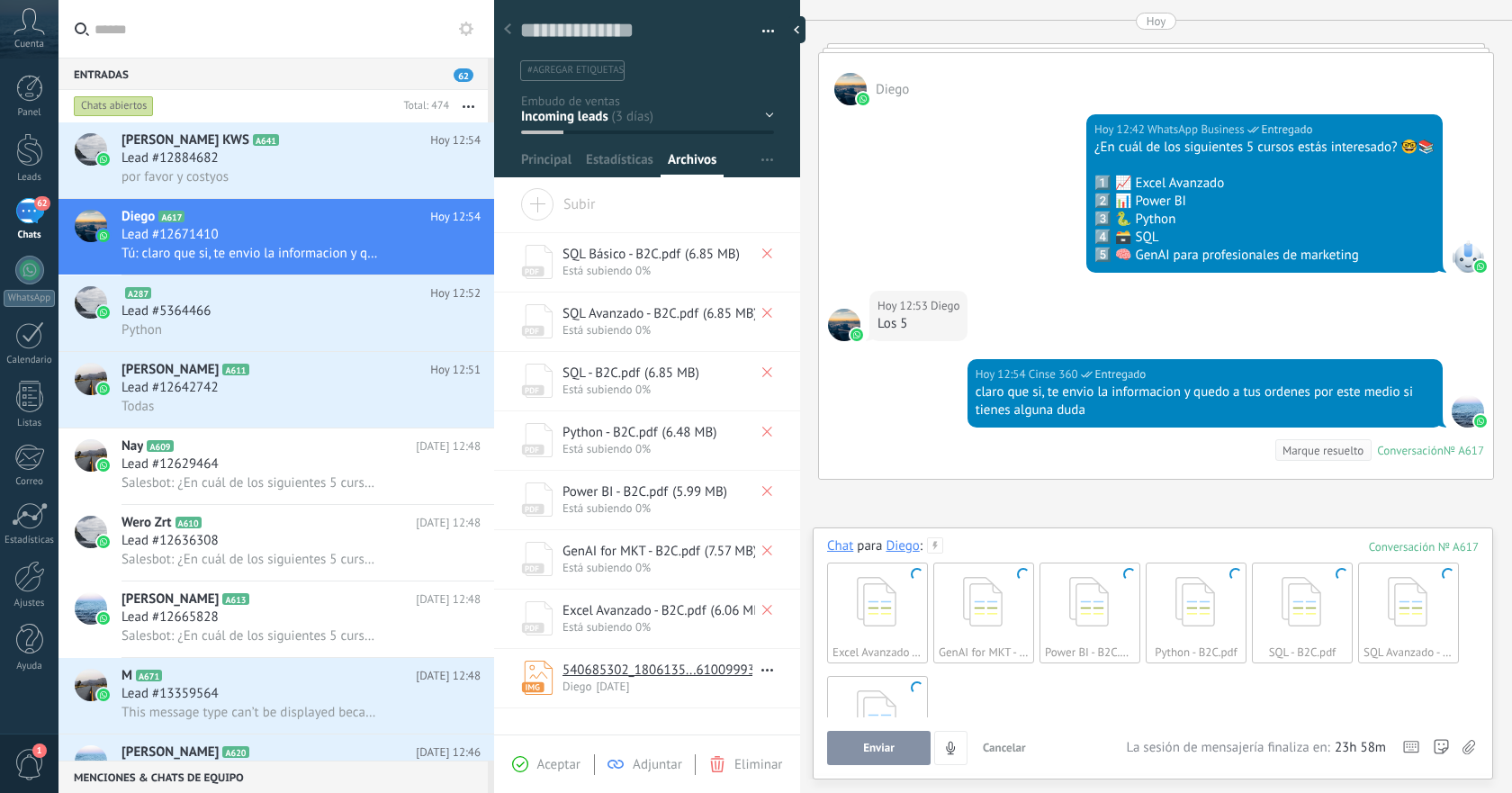
click at [550, 771] on span "Aceptar" at bounding box center [559, 765] width 43 height 17
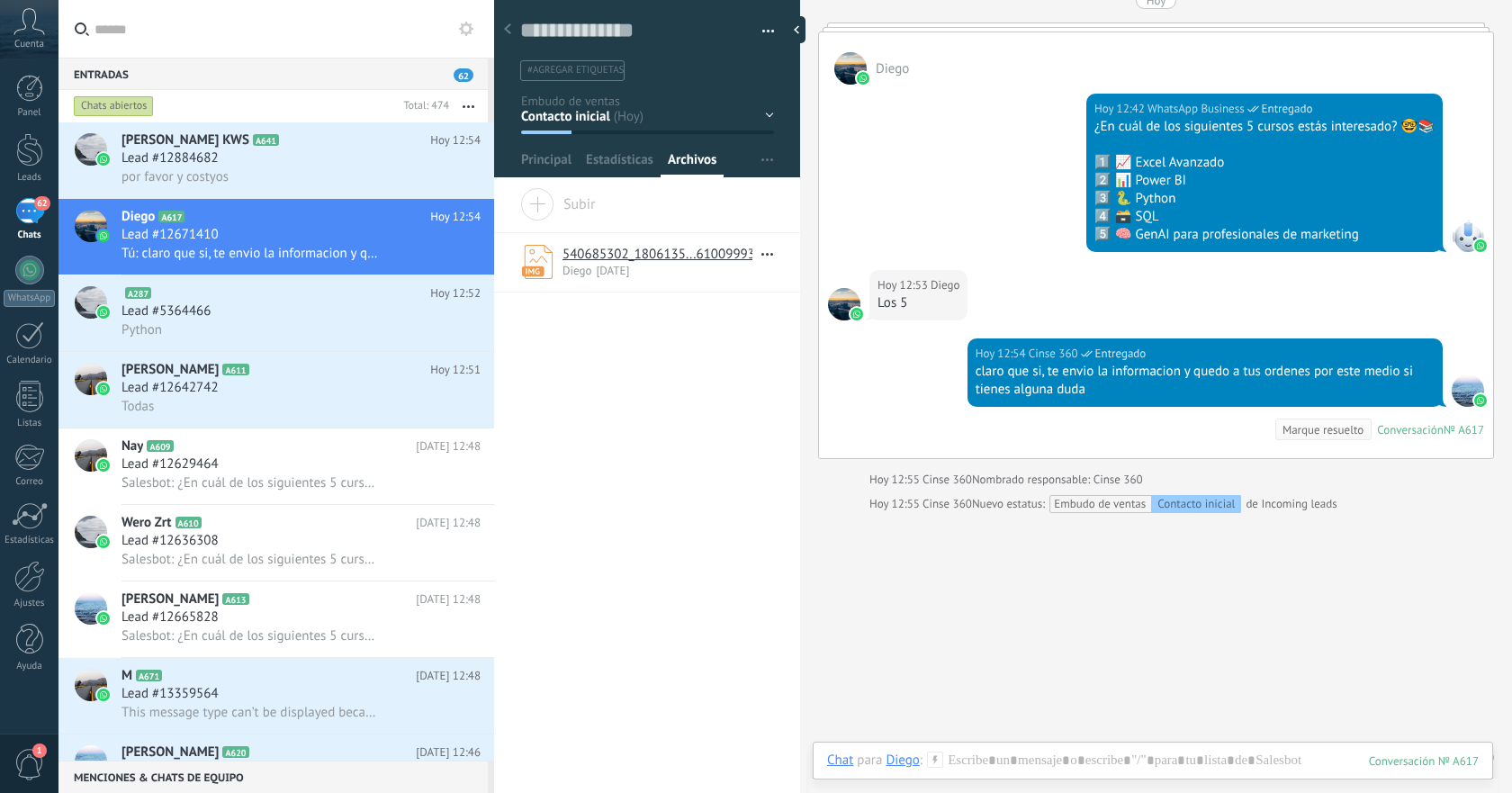
scroll to position [564, 0]
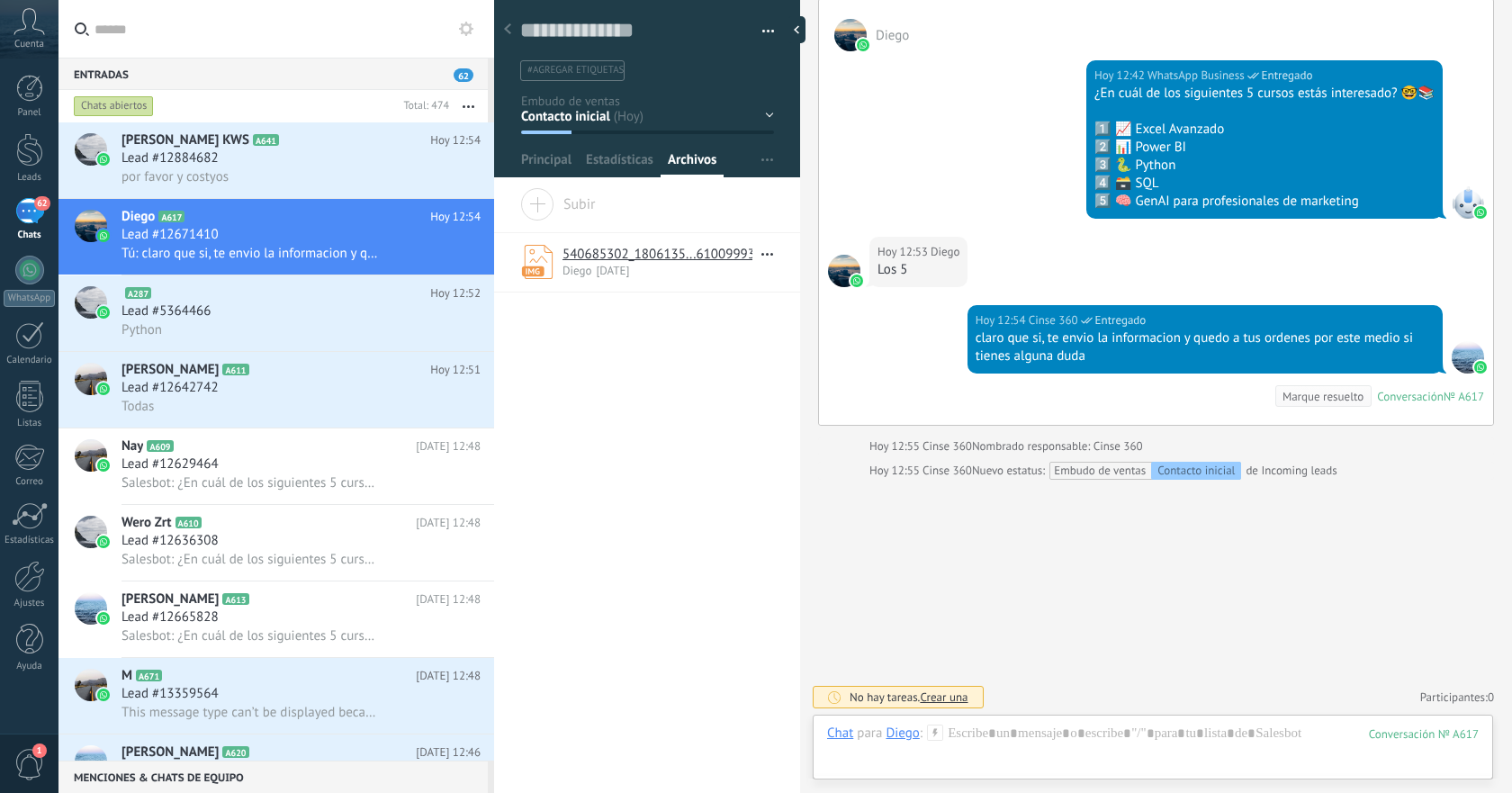
click at [560, 207] on span "Subir" at bounding box center [558, 200] width 76 height 25
click at [0, 0] on input "Subir" at bounding box center [0, 0] width 0 height 0
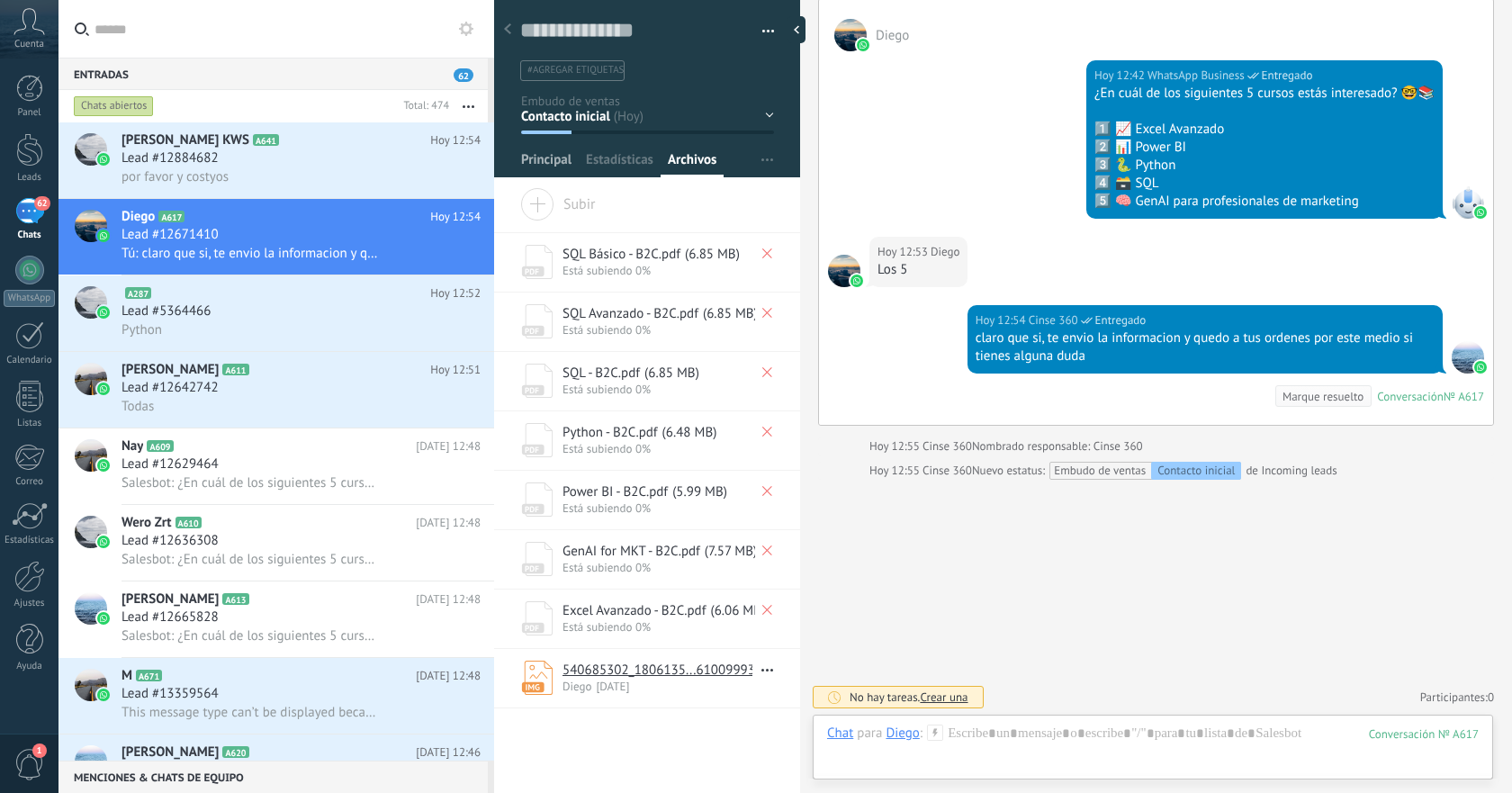
click at [555, 163] on span "Principal" at bounding box center [547, 165] width 51 height 26
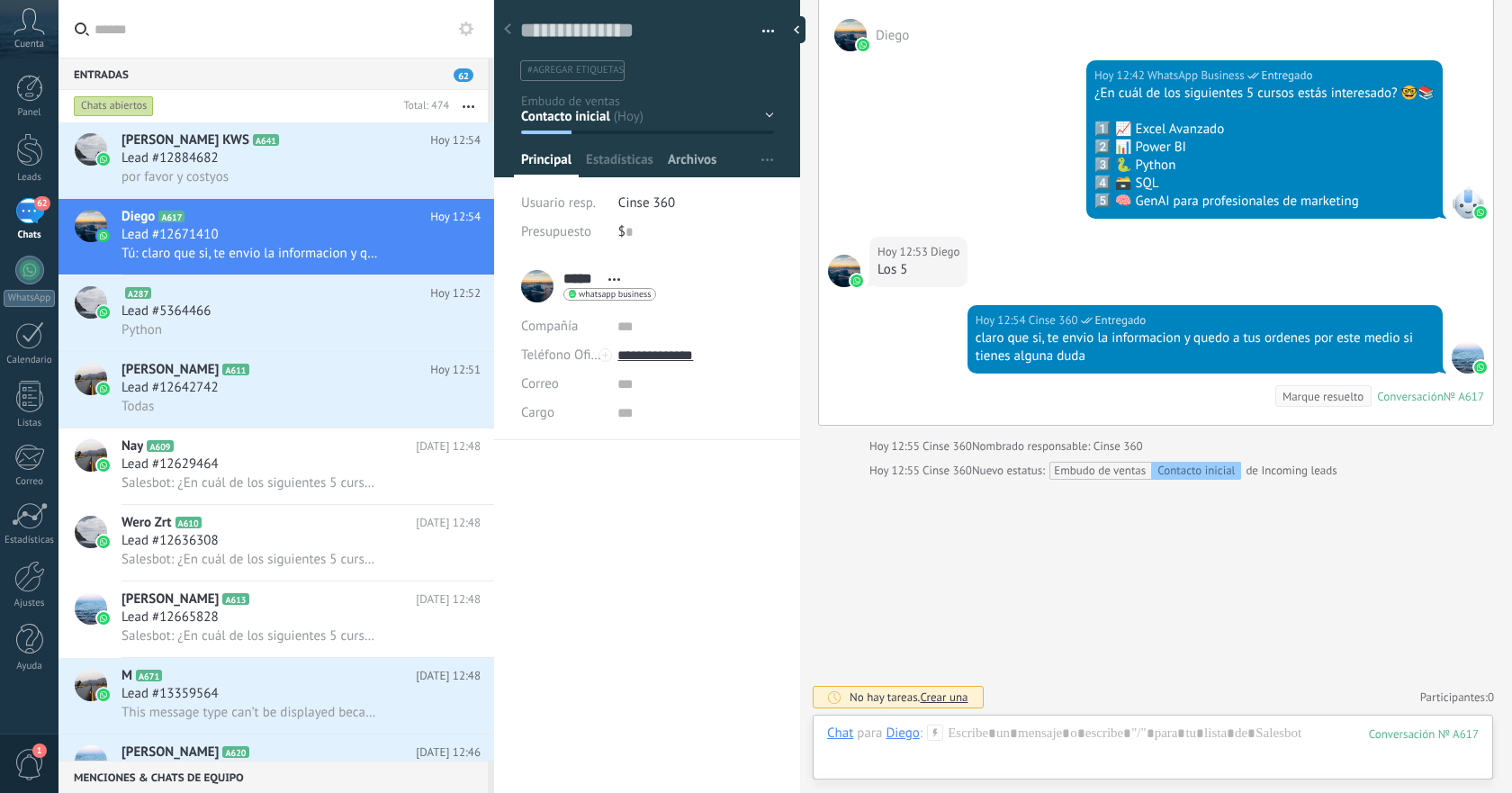
click at [678, 175] on span "Archivos" at bounding box center [692, 165] width 49 height 26
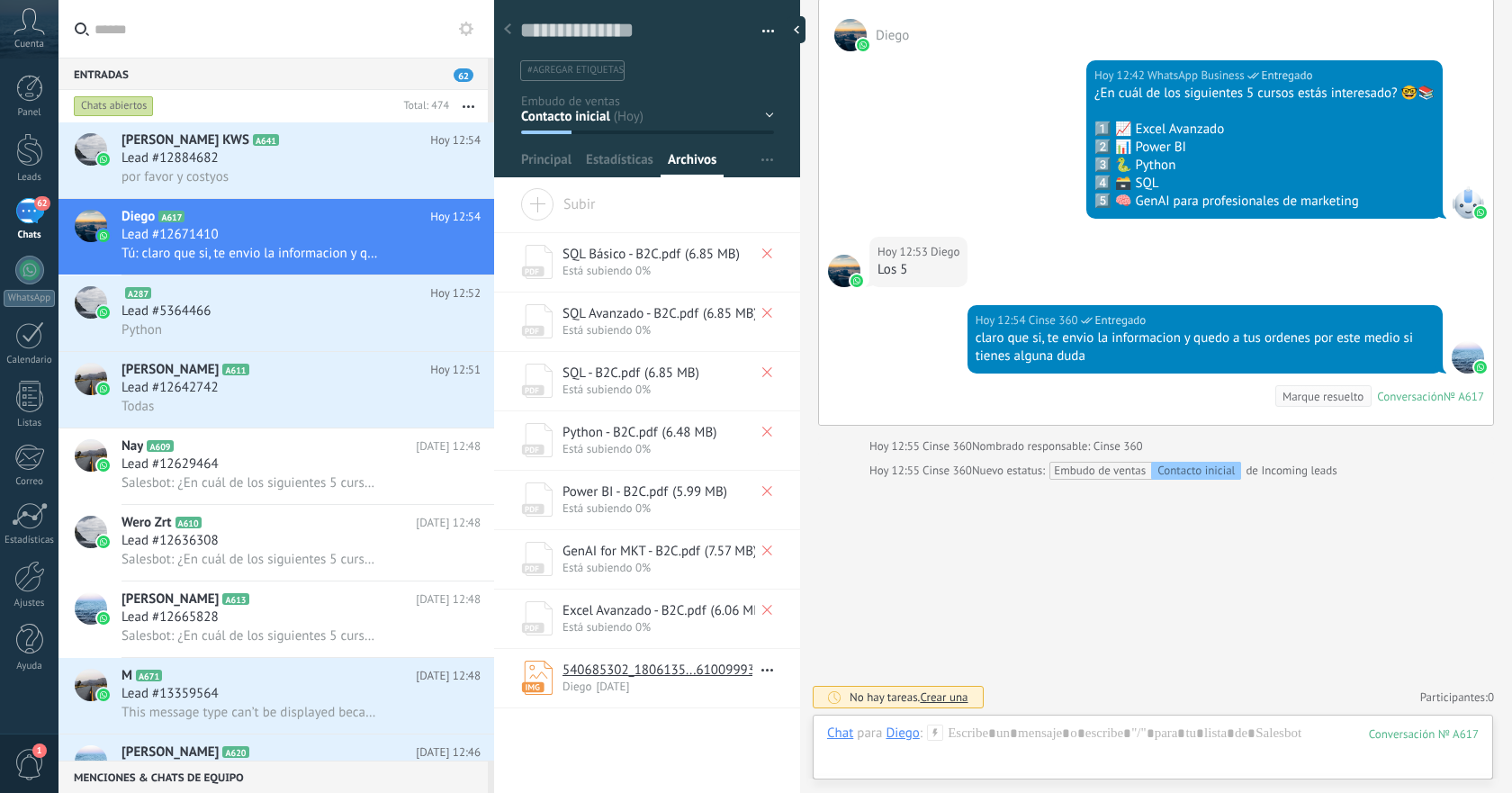
click at [540, 288] on div "PDF SQL Básico - B2C.pdf ( 6.85 MB ) Está subiendo 0%" at bounding box center [647, 262] width 306 height 58
click at [540, 276] on rect at bounding box center [534, 272] width 22 height 10
click at [550, 262] on icon "PDF" at bounding box center [537, 262] width 33 height 35
click at [544, 163] on span "Principal" at bounding box center [547, 165] width 51 height 26
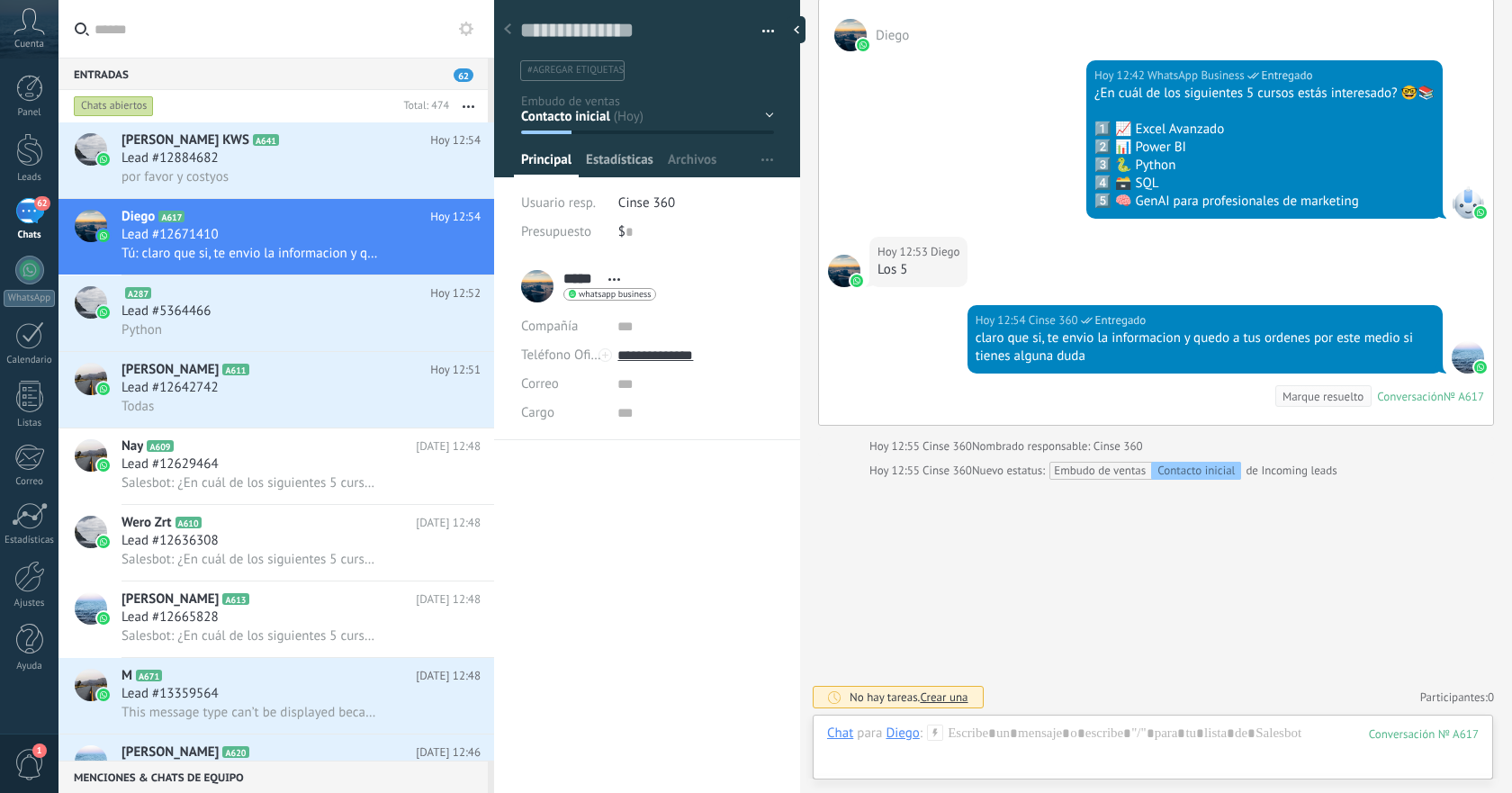
click at [621, 170] on span "Estadísticas" at bounding box center [620, 165] width 67 height 26
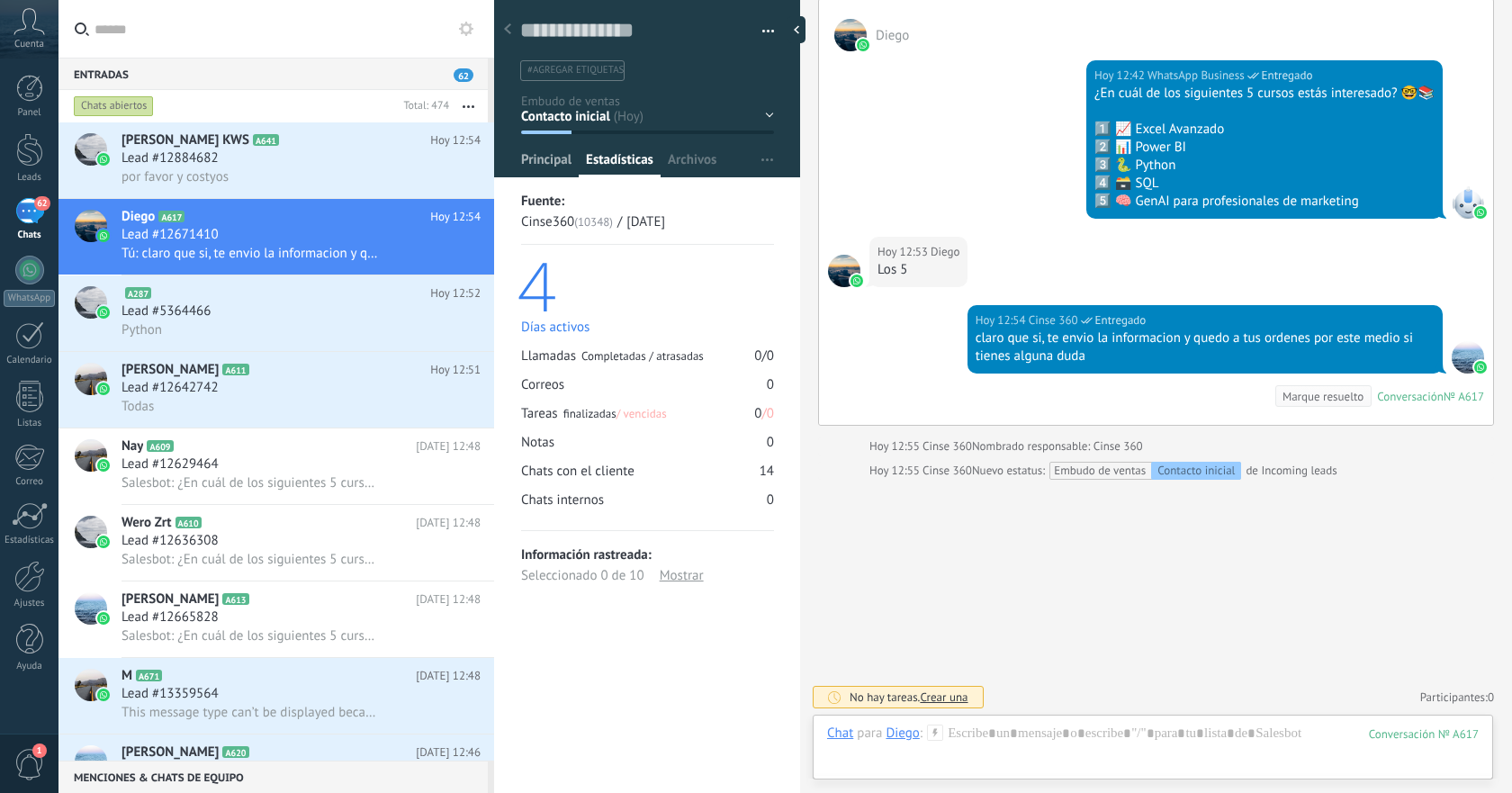
click at [546, 166] on span "Principal" at bounding box center [547, 165] width 51 height 26
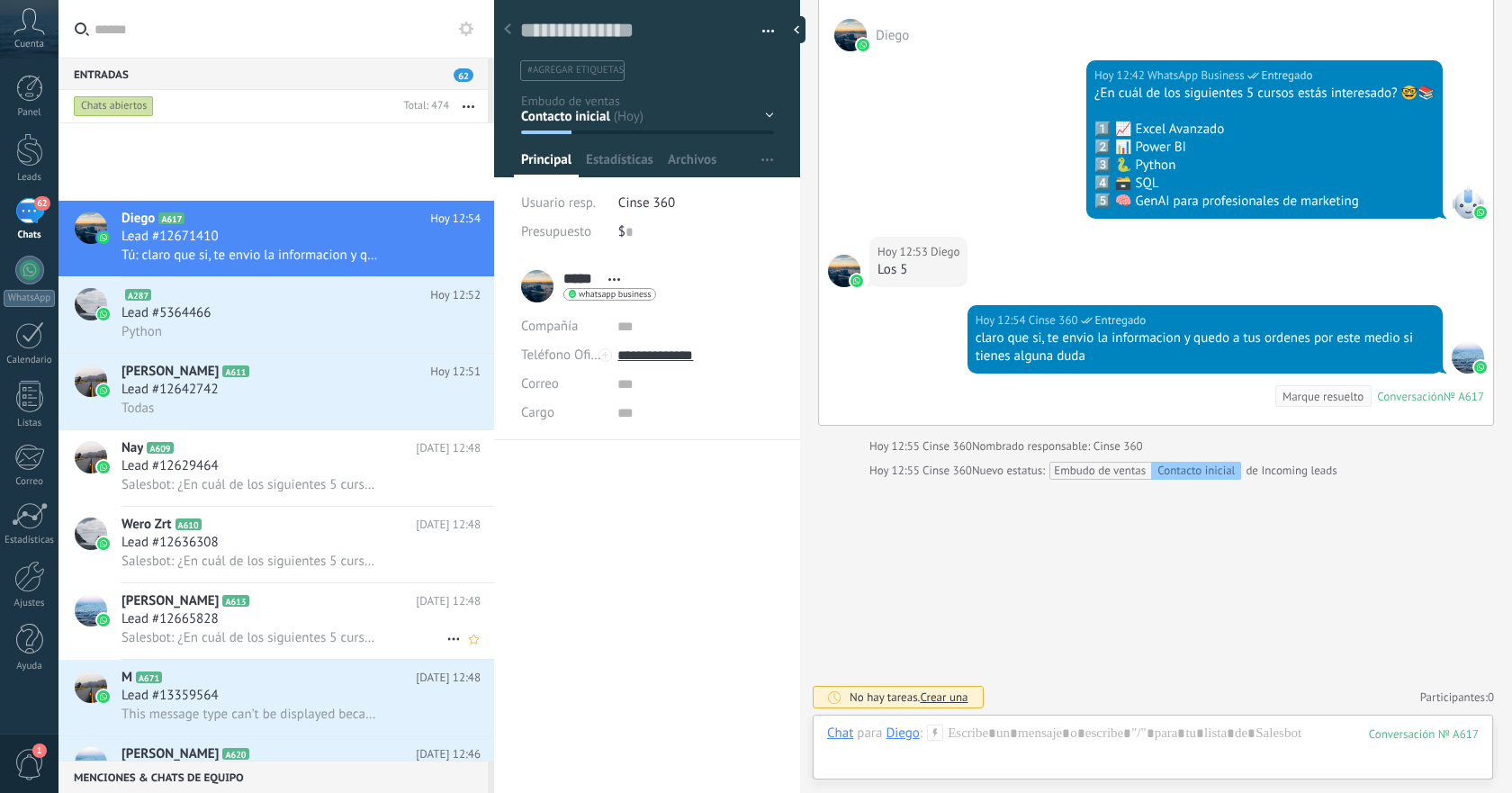
scroll to position [488, 0]
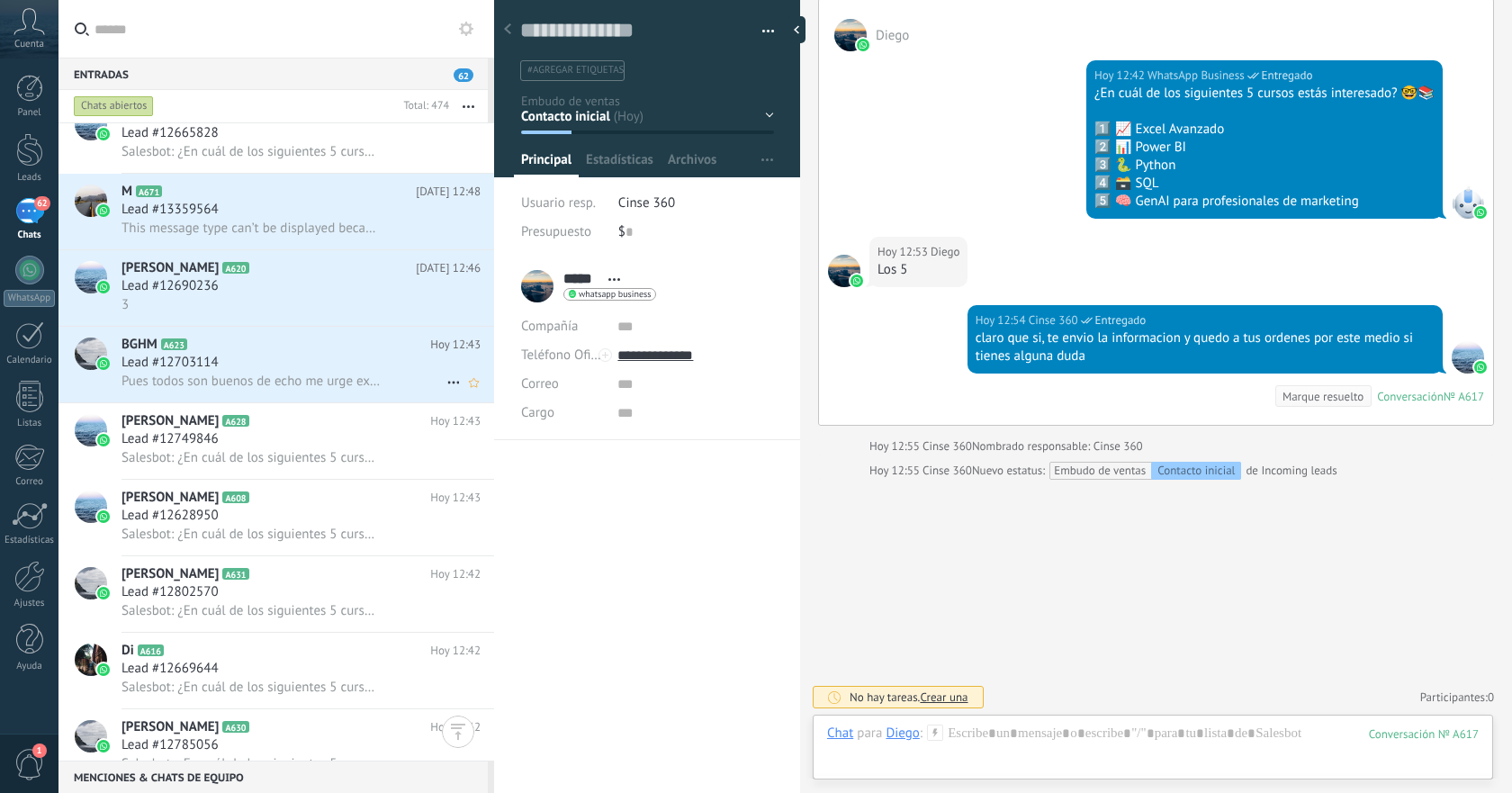
click at [387, 402] on div "BGHM A623 [DATE] 12:43 Lead #12703114 Pues todos son buenos de echo me urge exc…" at bounding box center [308, 364] width 373 height 76
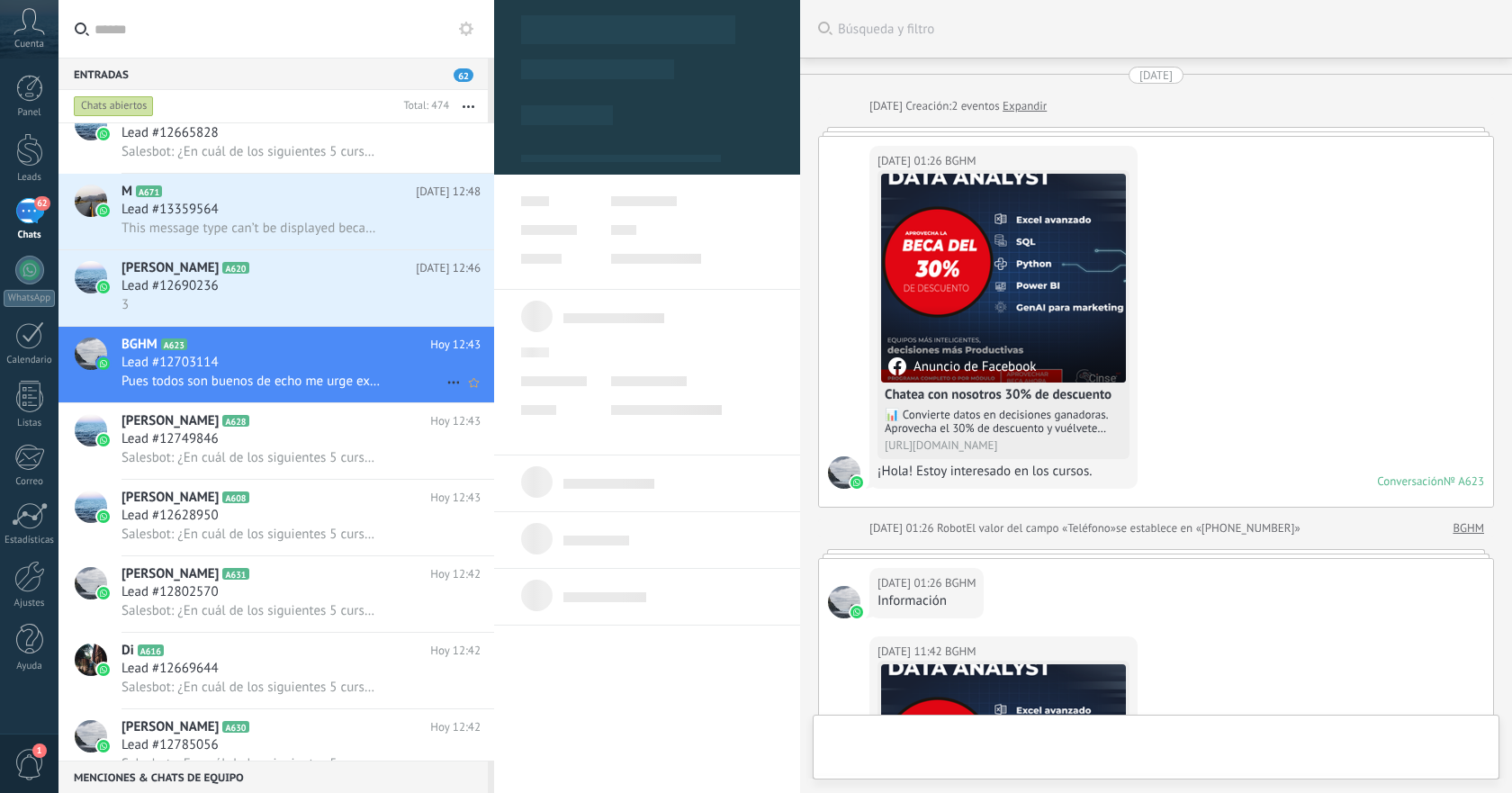
type textarea "**********"
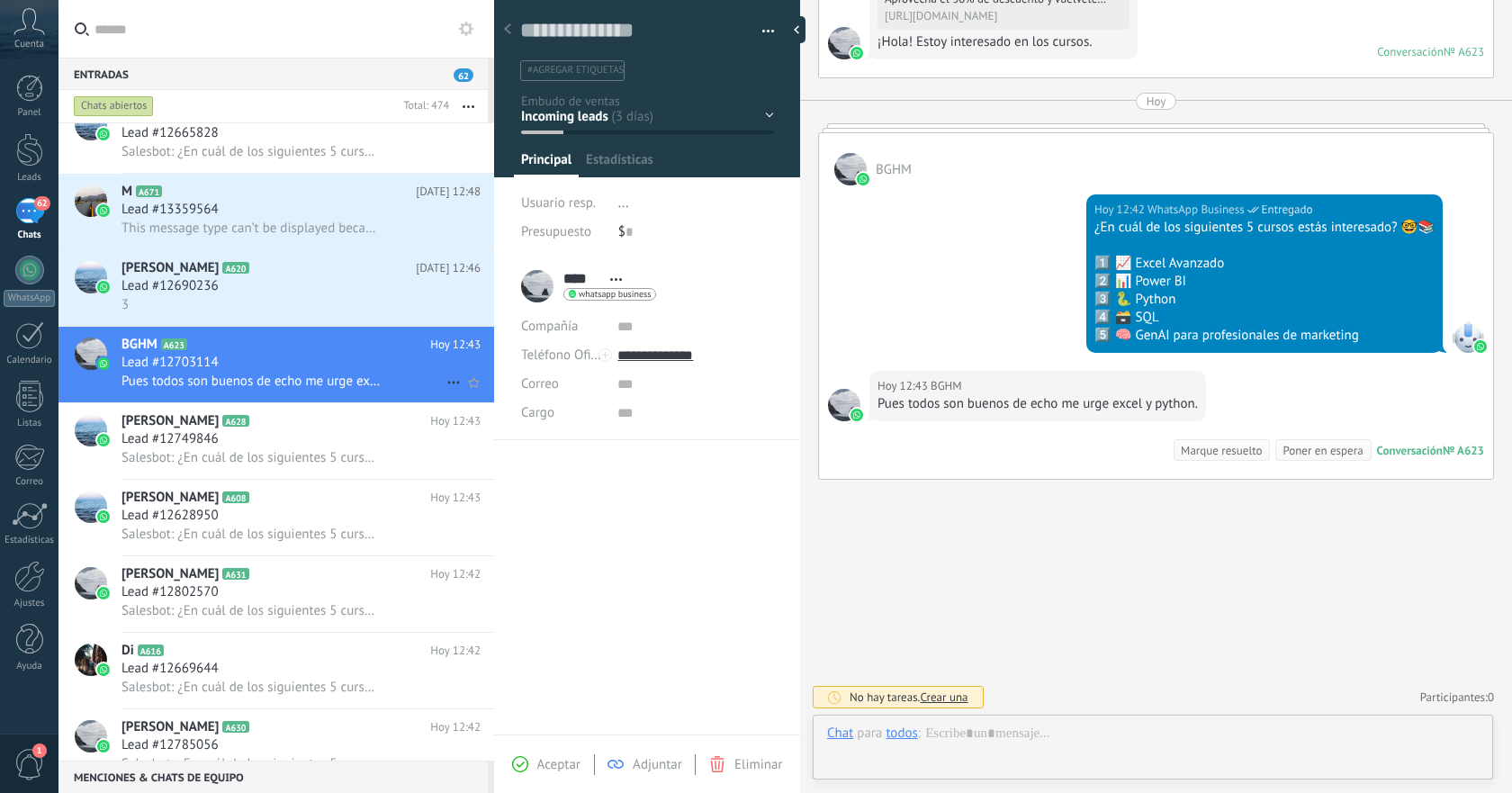
scroll to position [27, 0]
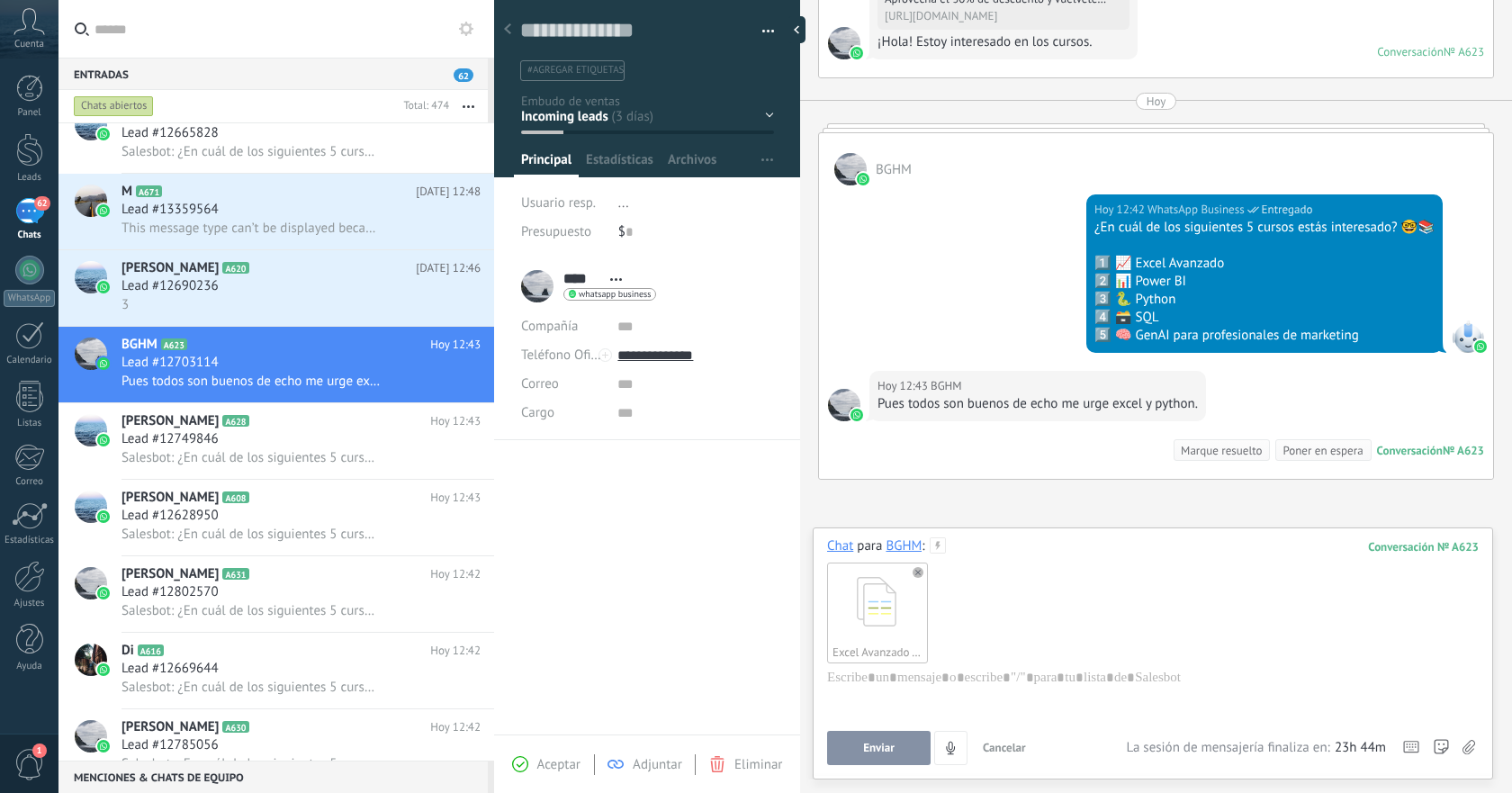
click at [899, 756] on button "Enviar" at bounding box center [879, 748] width 104 height 35
click at [1000, 749] on span "Cancelar" at bounding box center [1005, 747] width 43 height 15
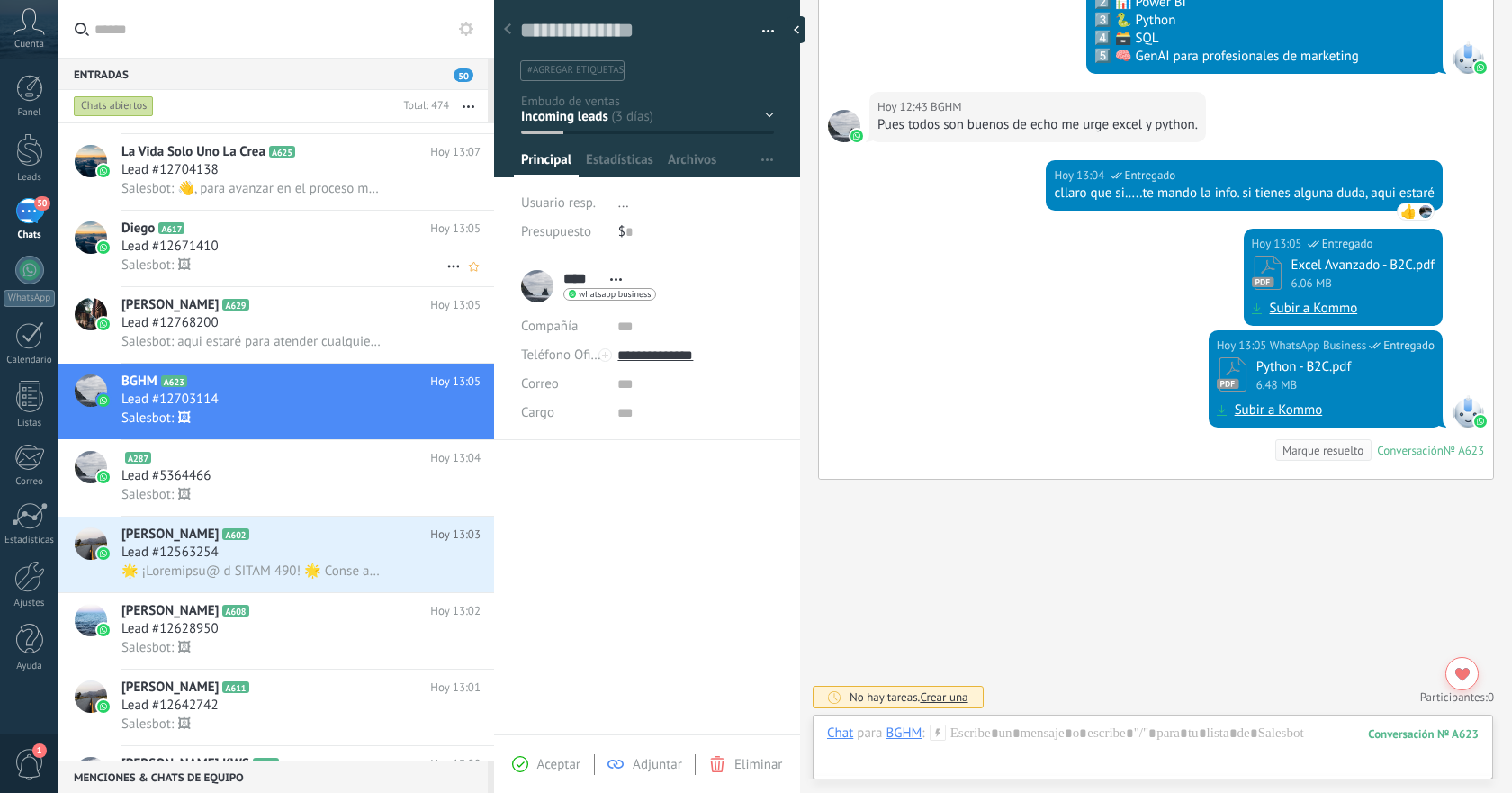
scroll to position [0, 0]
